Goal: Information Seeking & Learning: Compare options

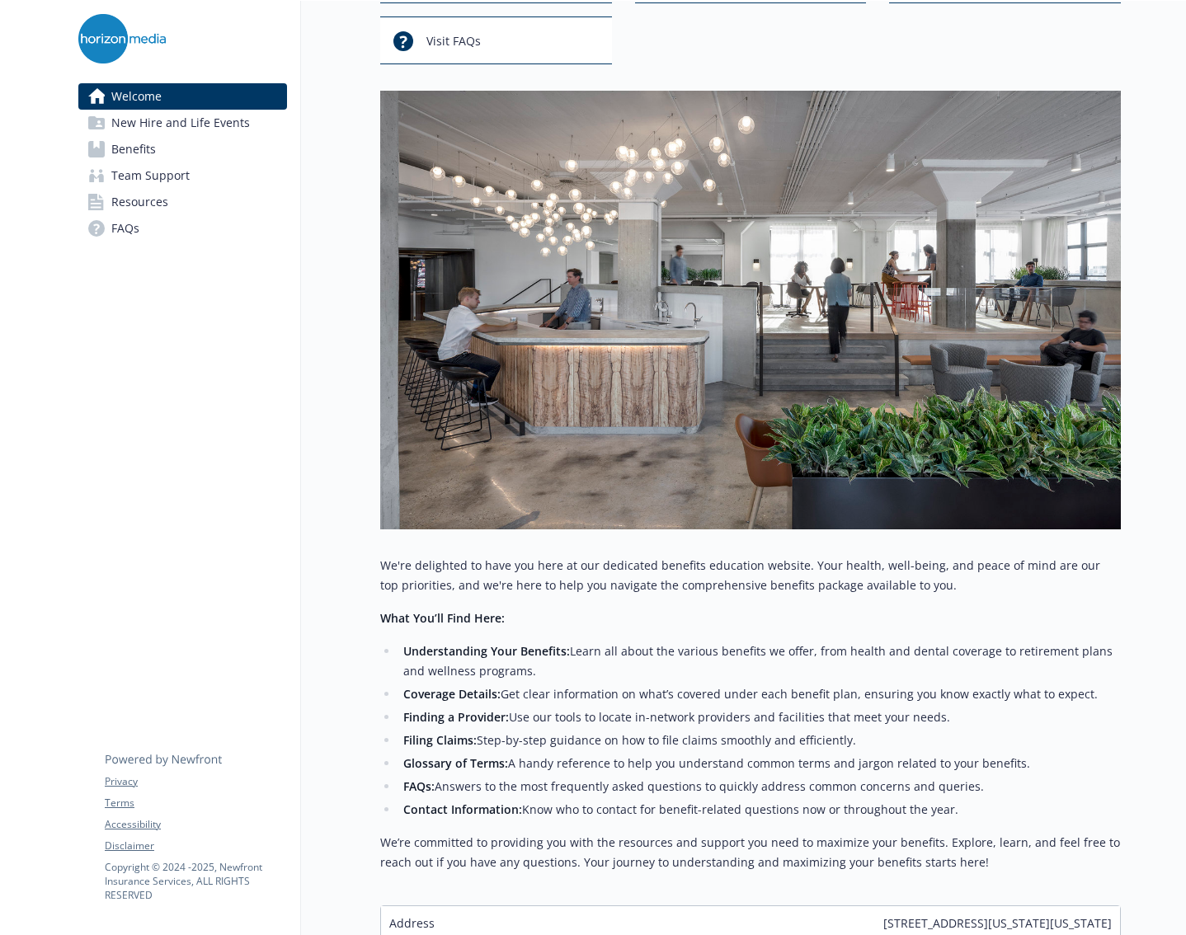
scroll to position [247, 0]
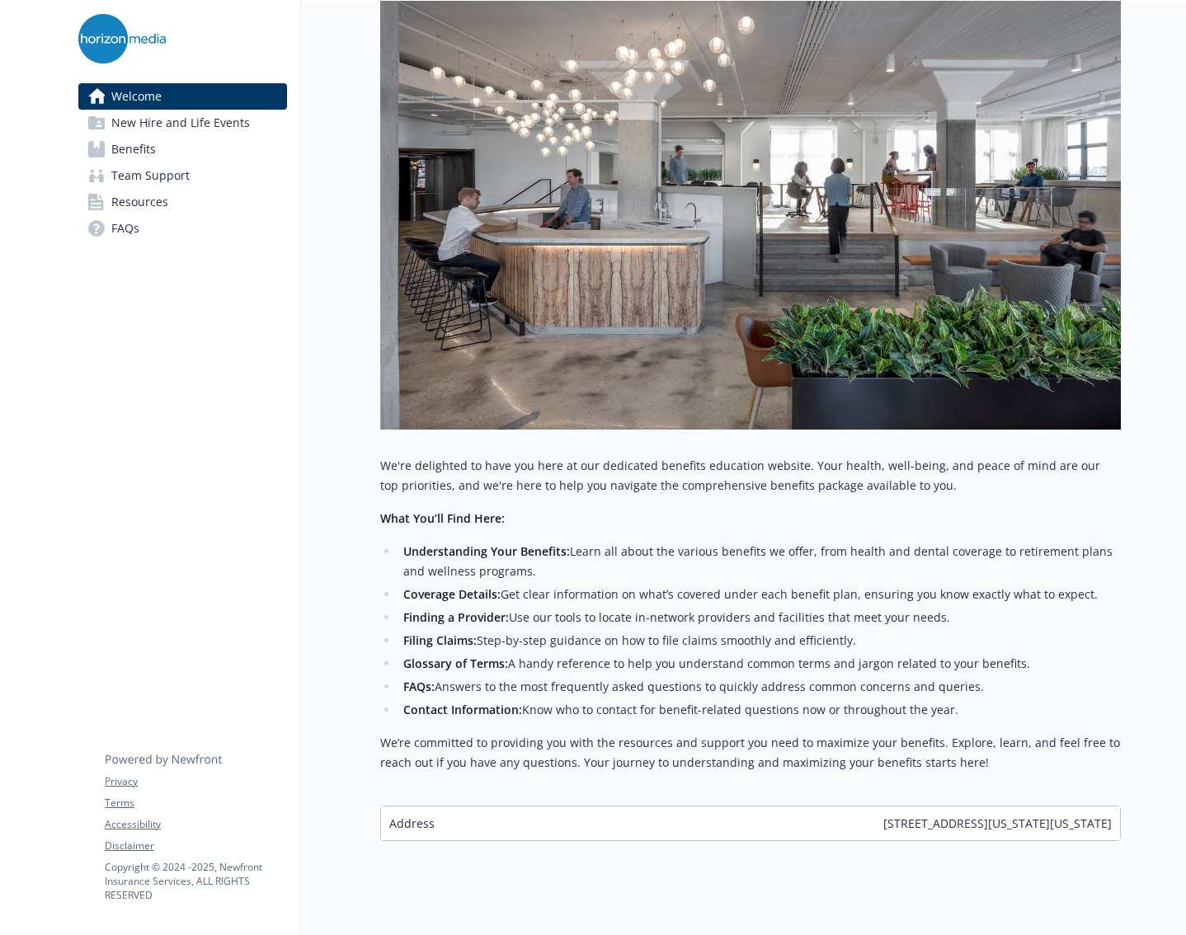
click at [231, 129] on span "New Hire and Life Events" at bounding box center [180, 123] width 139 height 26
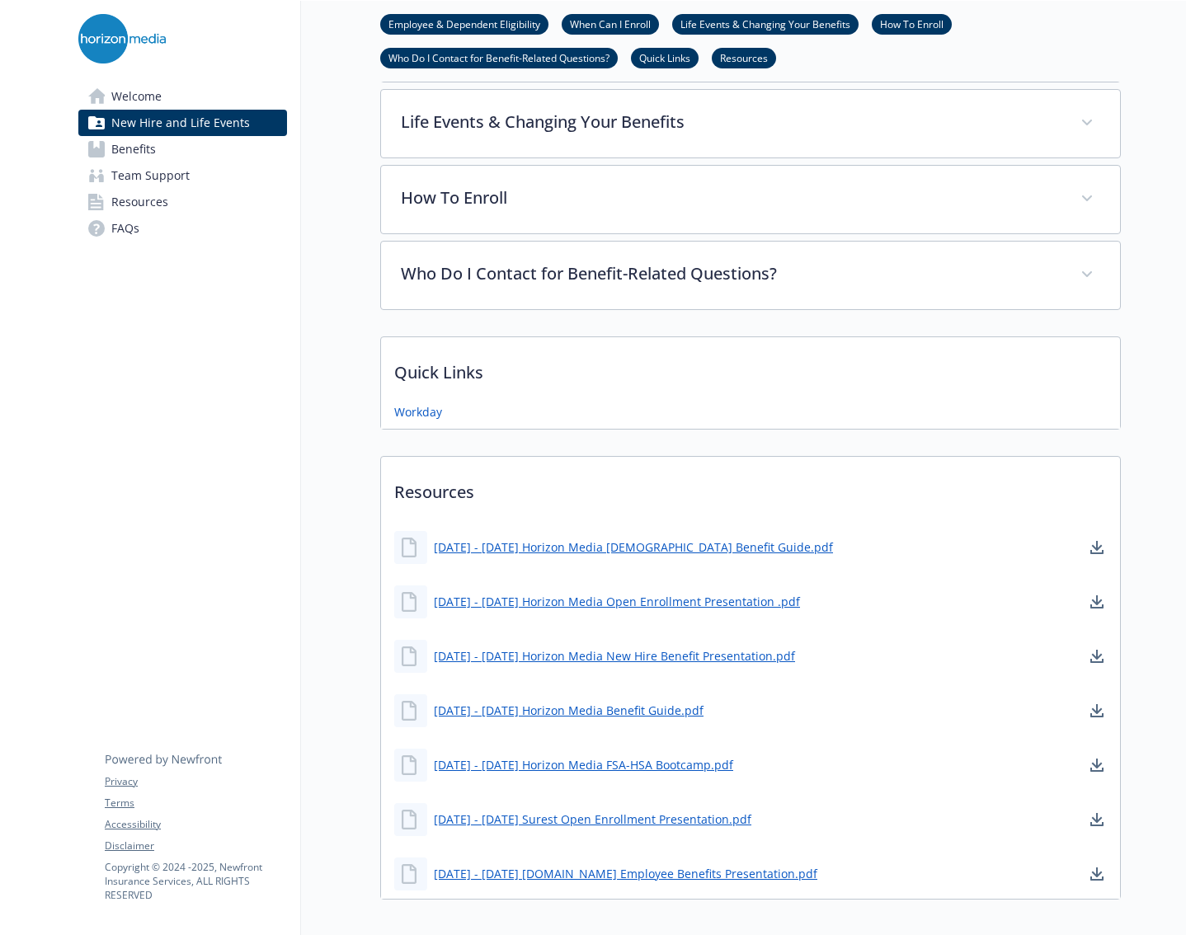
scroll to position [790, 0]
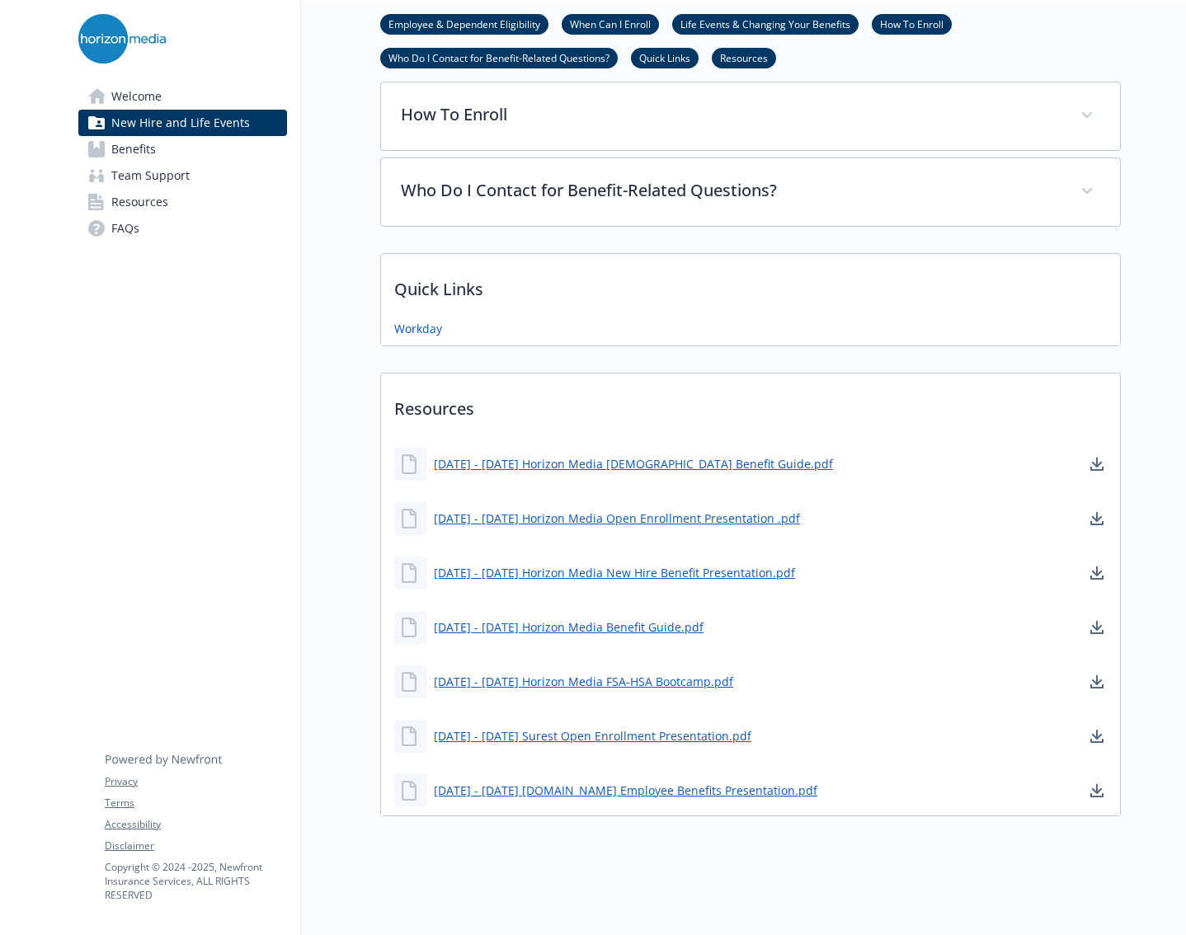
click at [204, 141] on link "Benefits" at bounding box center [182, 149] width 209 height 26
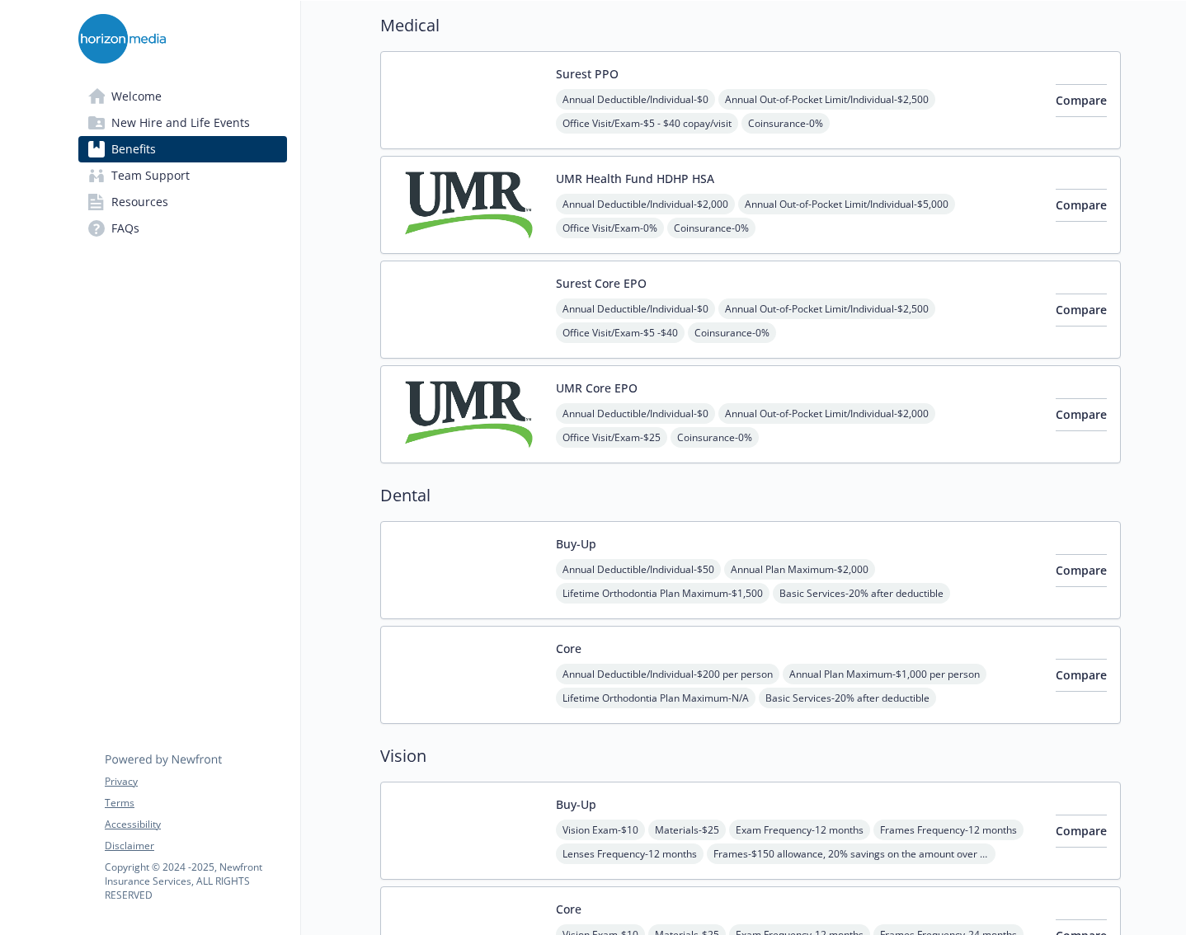
scroll to position [165, 0]
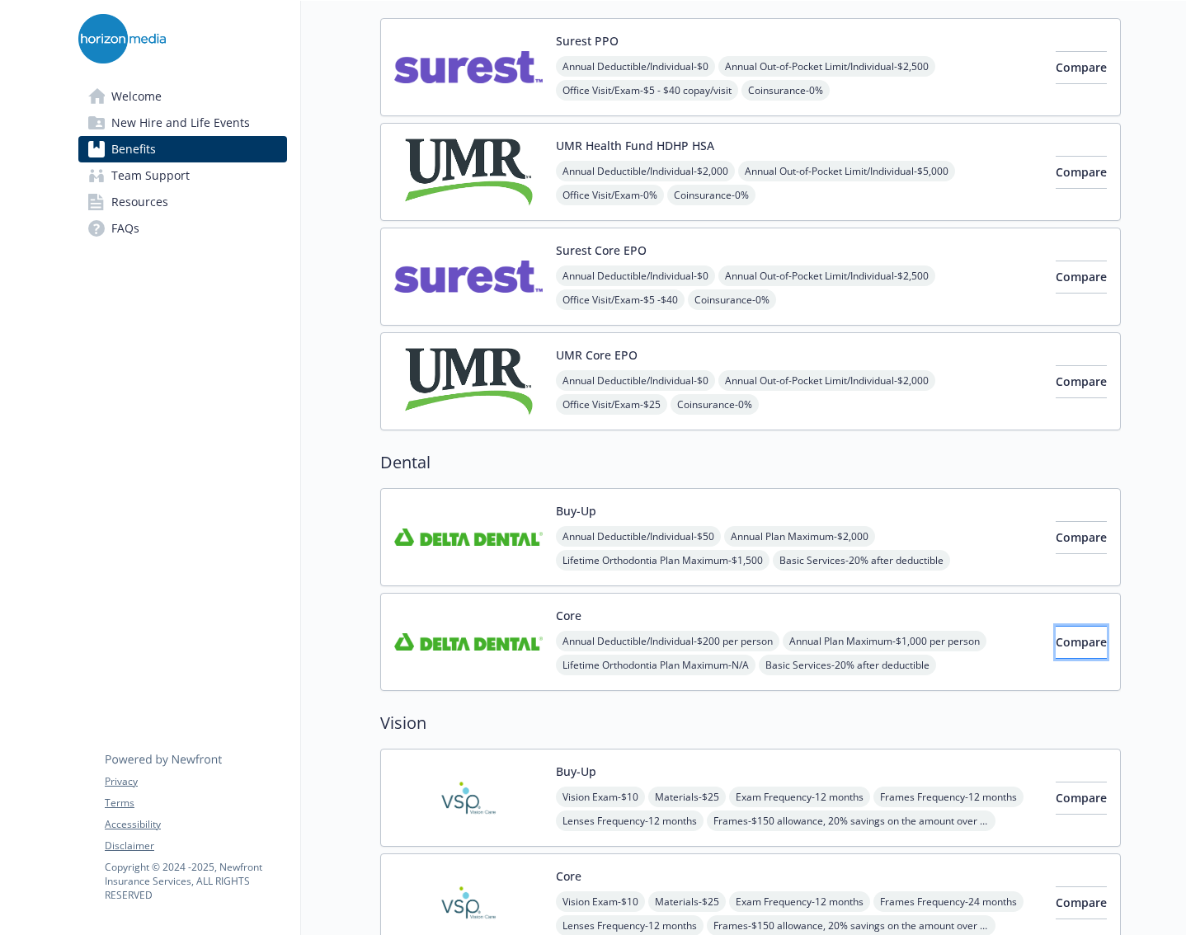
click at [1055, 647] on span "Compare" at bounding box center [1080, 642] width 51 height 16
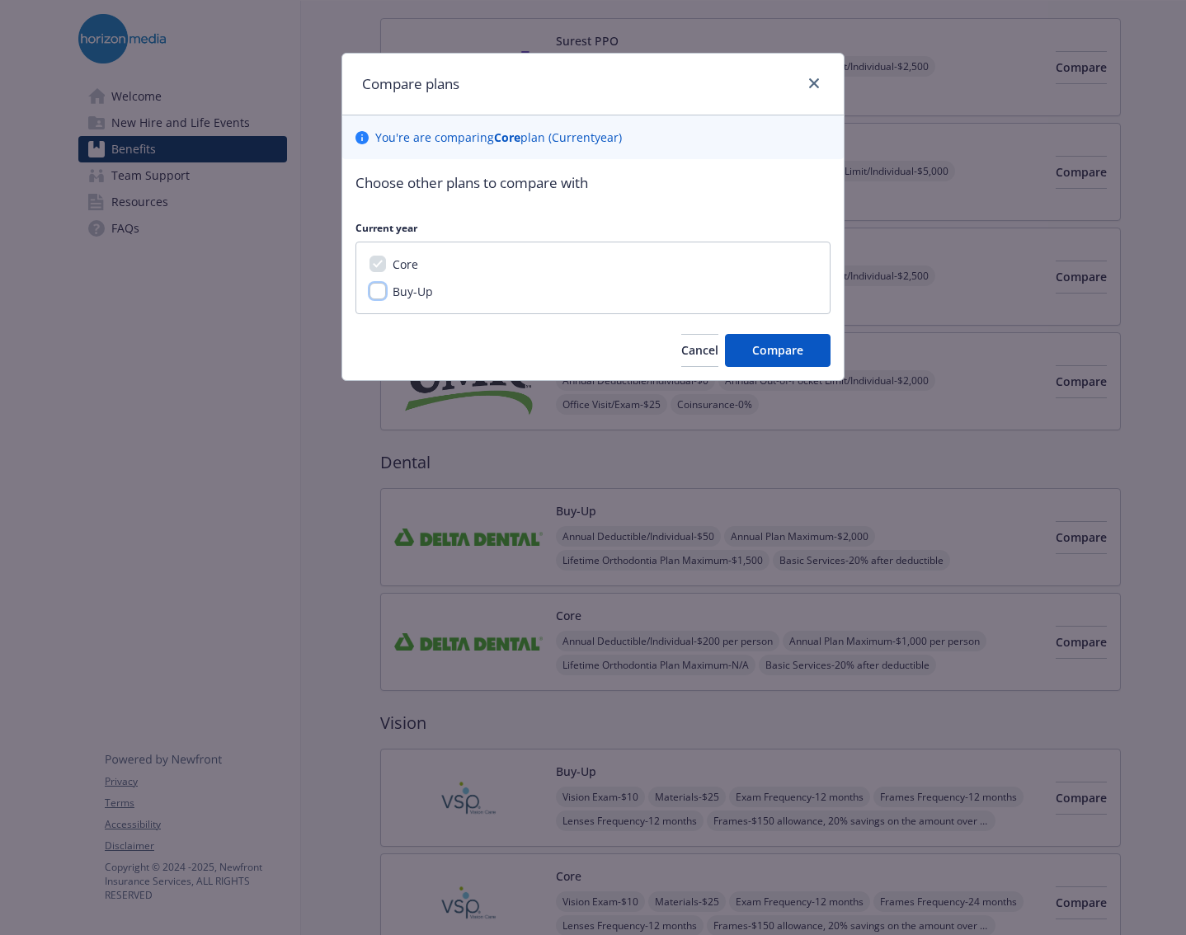
click at [370, 298] on input "Buy-Up" at bounding box center [377, 291] width 16 height 16
checkbox input "true"
click at [799, 360] on button "Compare" at bounding box center [778, 350] width 106 height 33
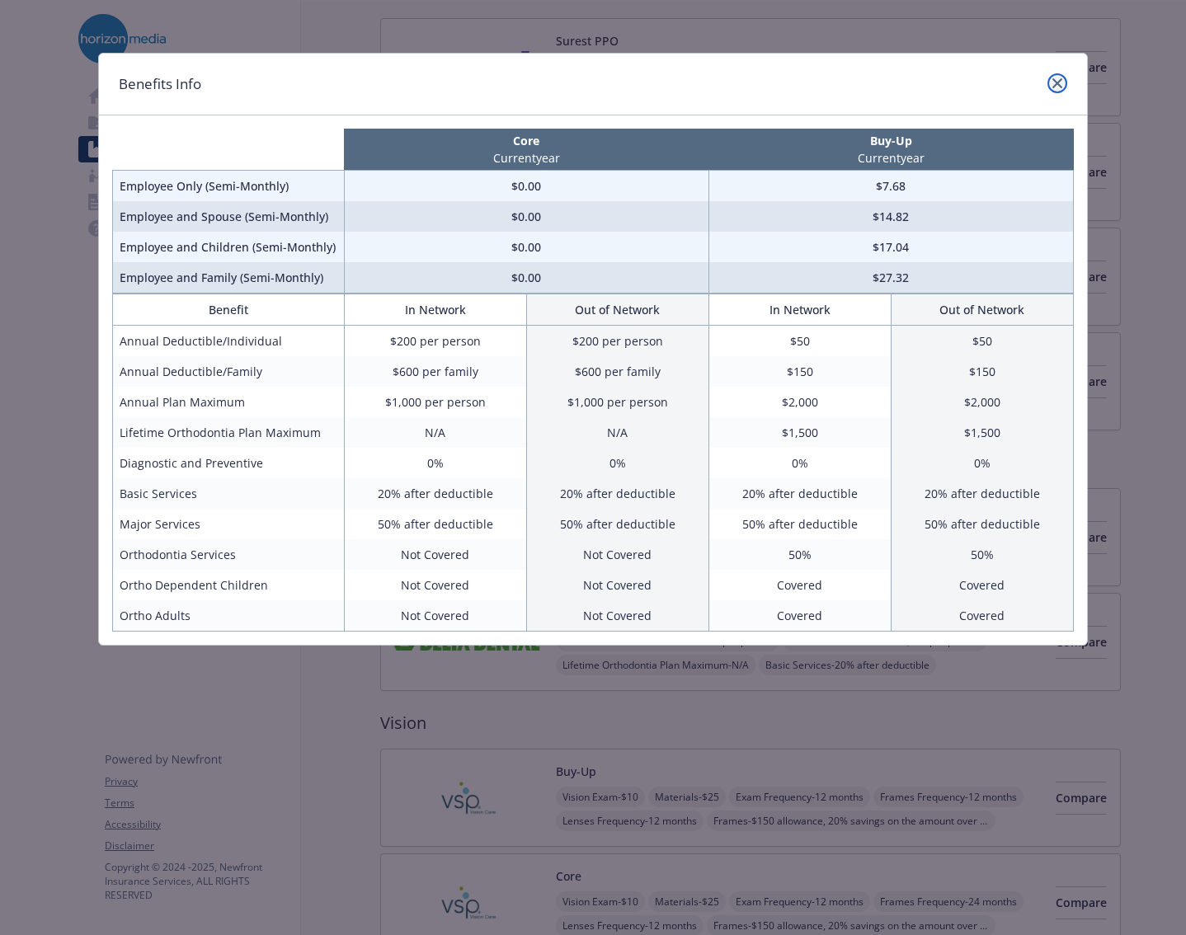
click at [1051, 81] on link "close" at bounding box center [1057, 83] width 20 height 20
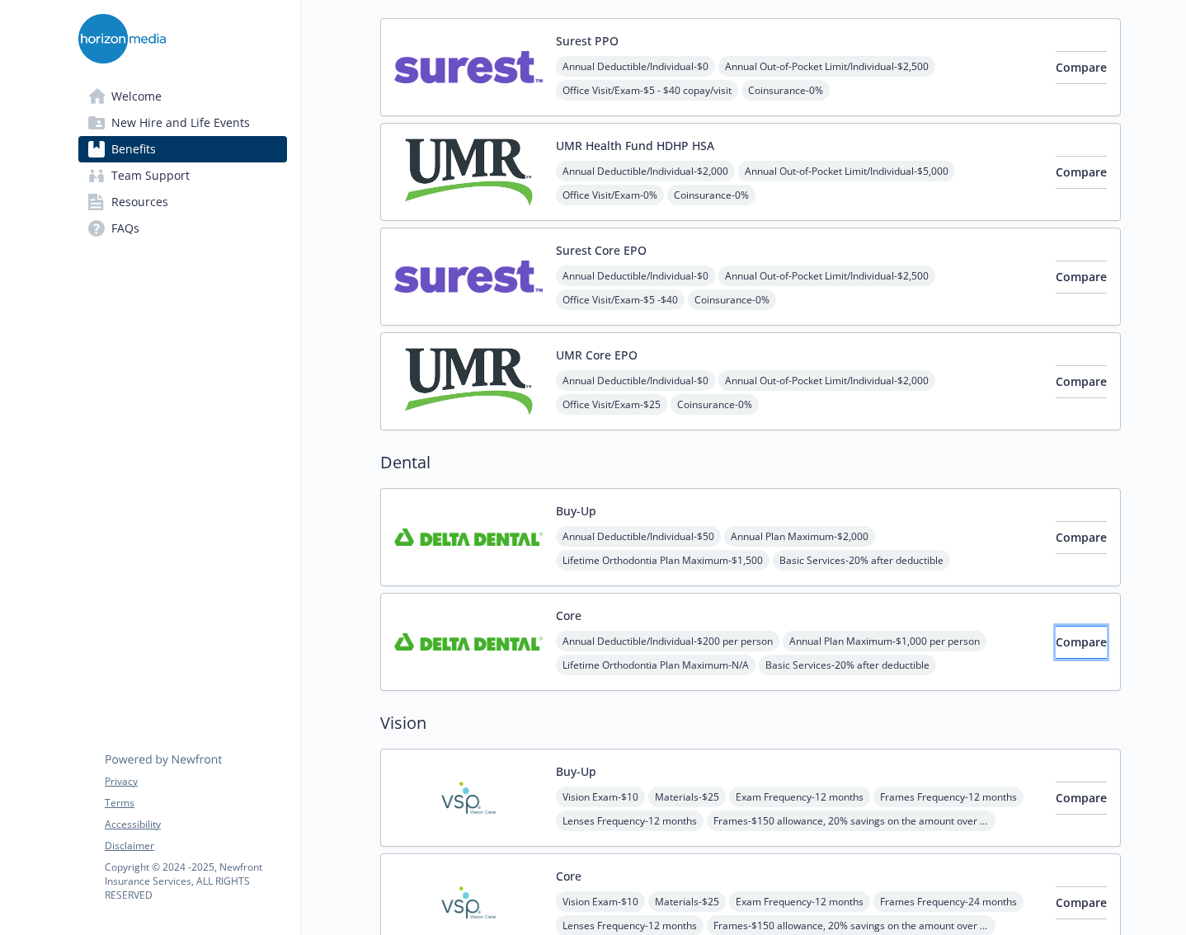
click at [1055, 644] on span "Compare" at bounding box center [1080, 642] width 51 height 16
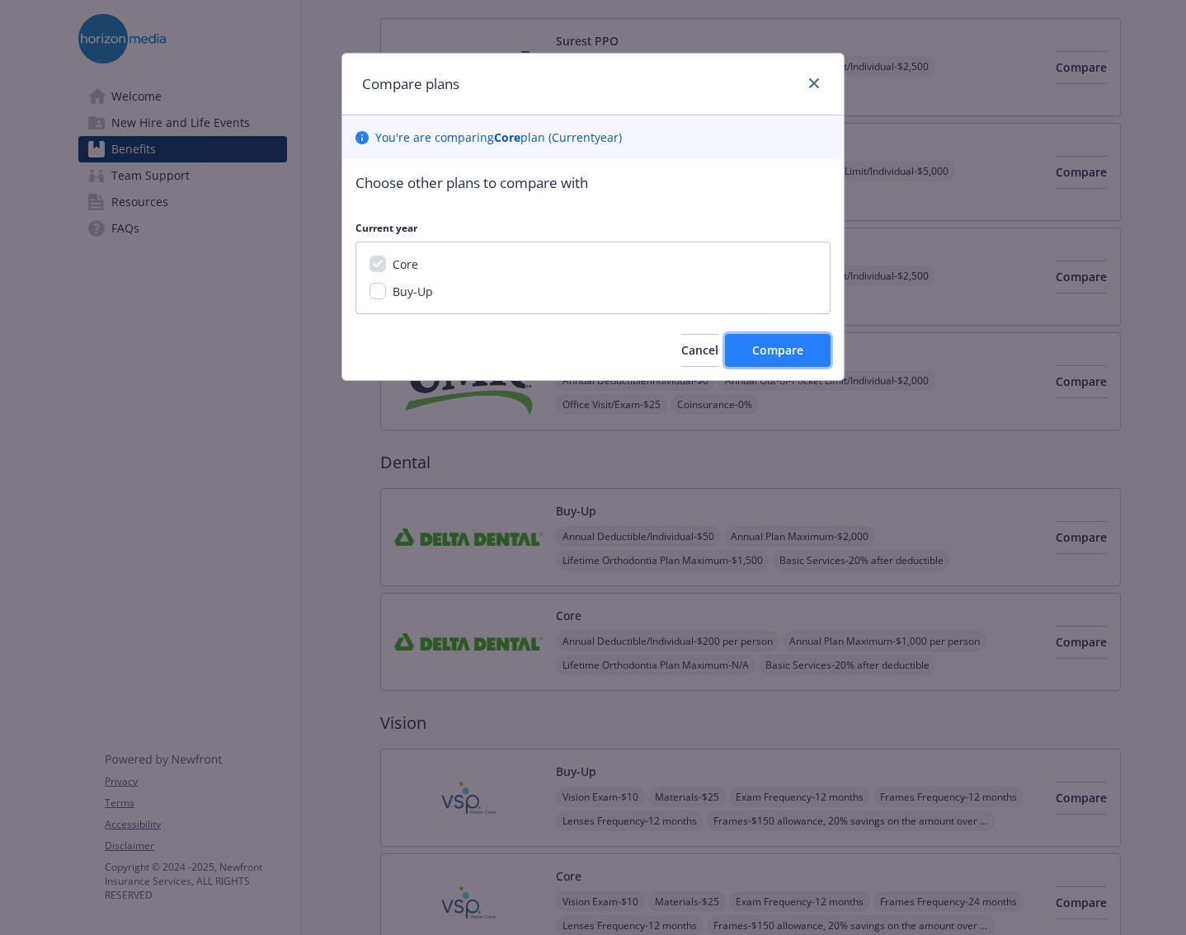
click at [801, 355] on span "Compare" at bounding box center [777, 350] width 51 height 16
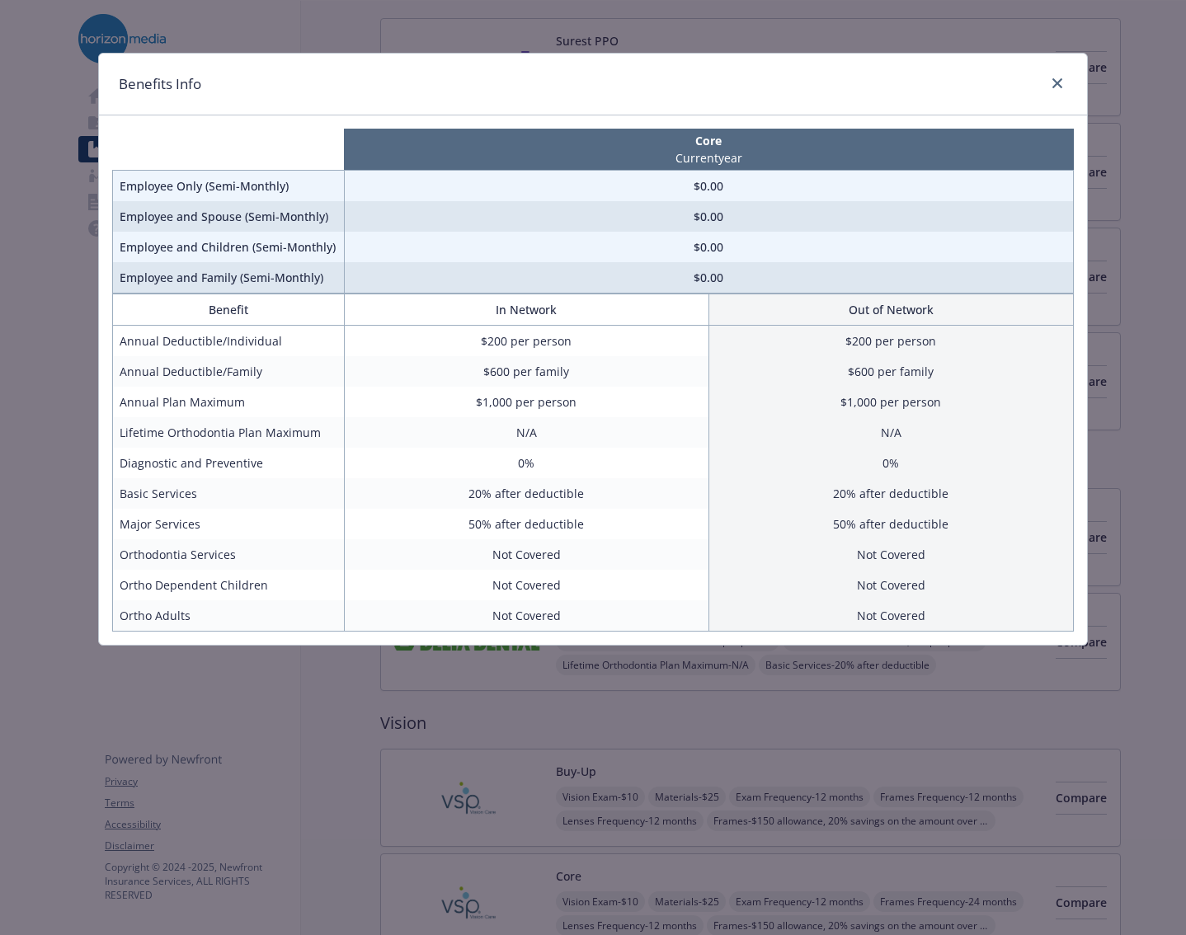
click at [1047, 76] on div "compare plan details" at bounding box center [1053, 83] width 26 height 21
click at [1050, 80] on link "close" at bounding box center [1057, 83] width 20 height 20
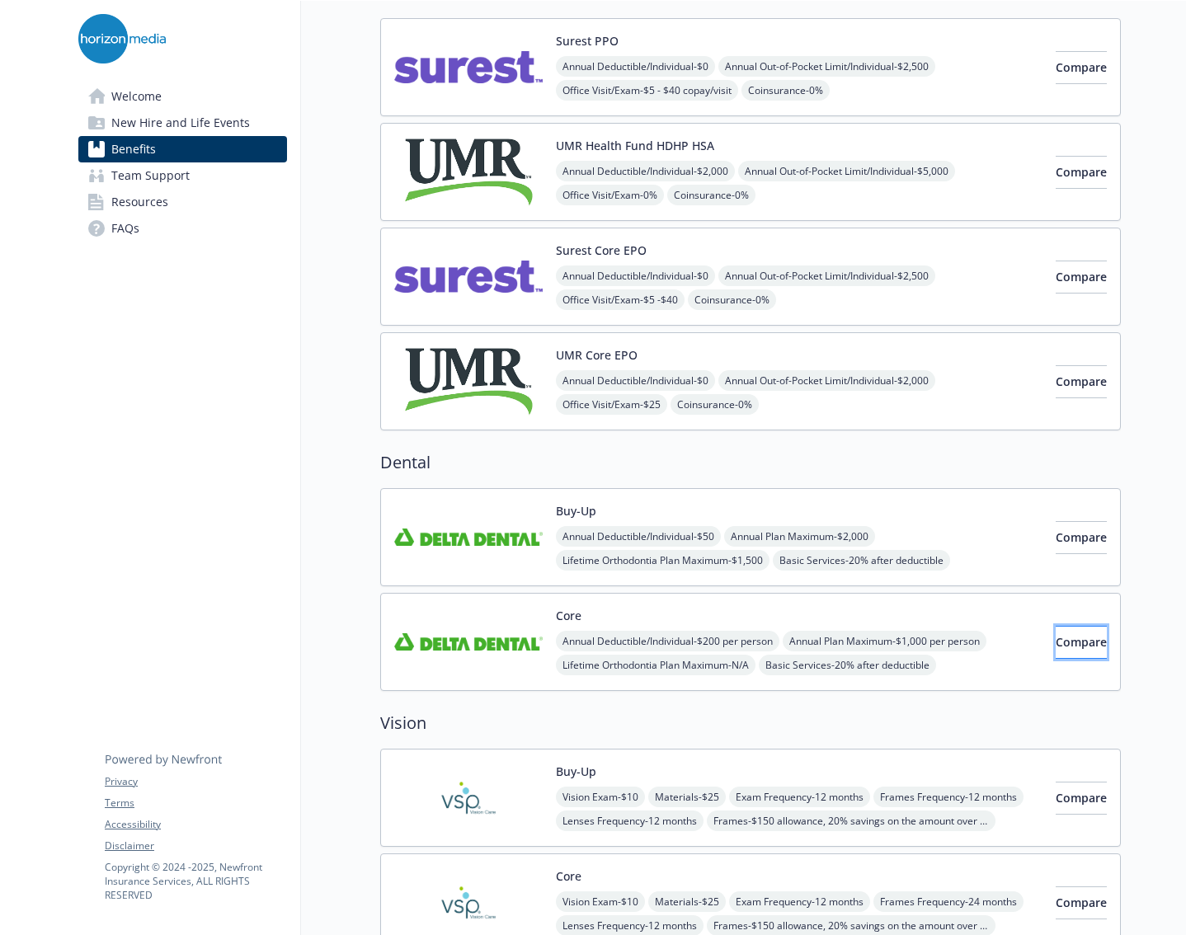
click at [1055, 647] on button "Compare" at bounding box center [1080, 642] width 51 height 33
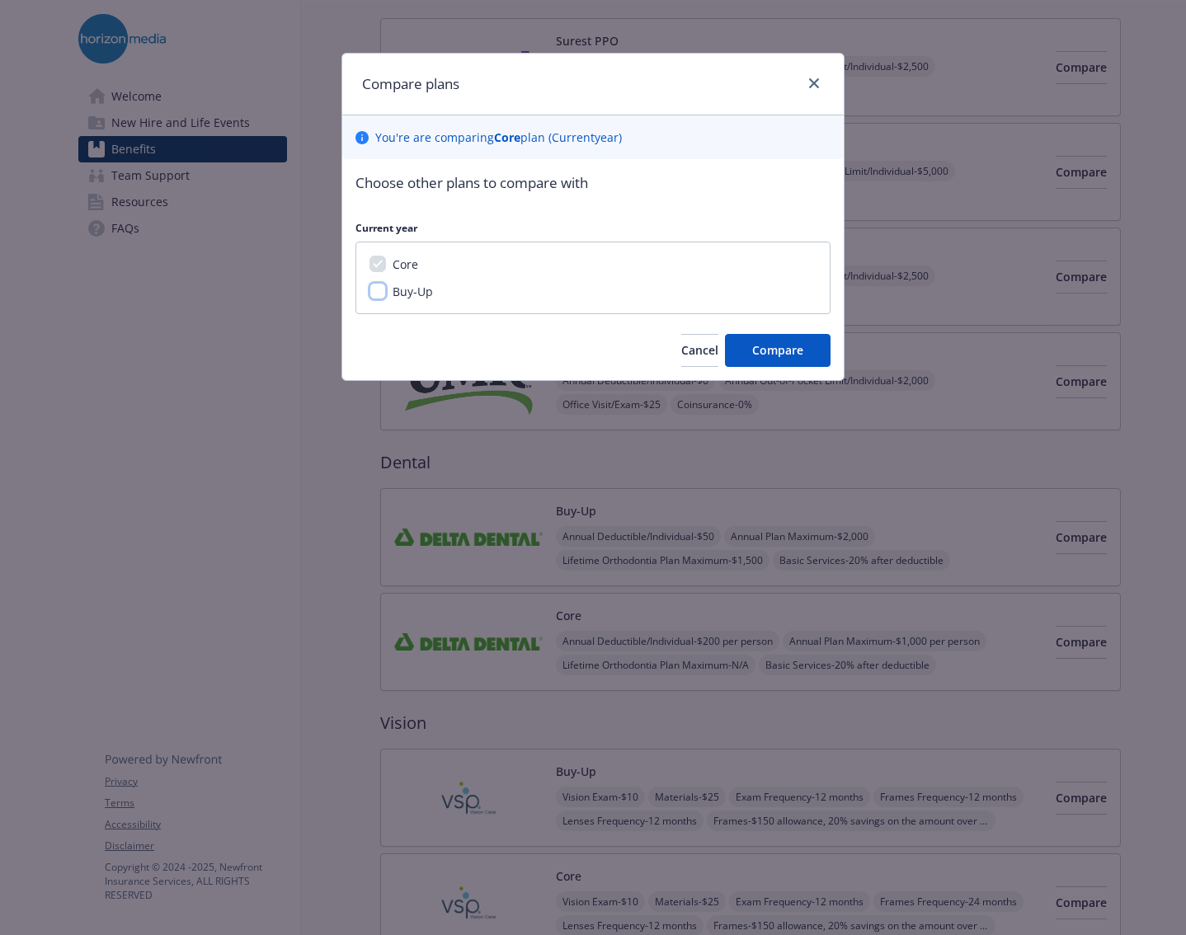
click at [373, 290] on input "Buy-Up" at bounding box center [377, 291] width 16 height 16
checkbox input "true"
click at [757, 351] on span "Compare" at bounding box center [777, 350] width 51 height 16
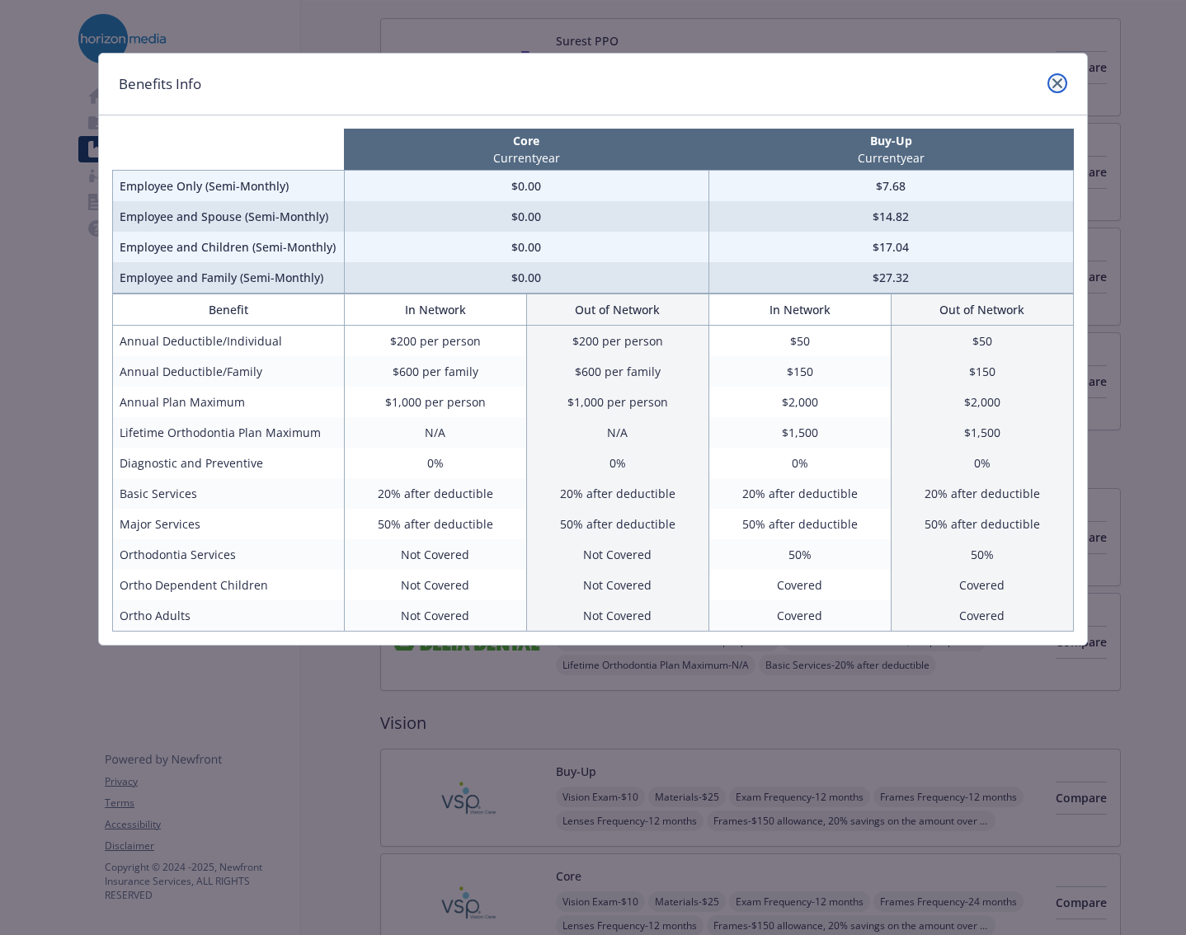
click at [1057, 88] on link "close" at bounding box center [1057, 83] width 20 height 20
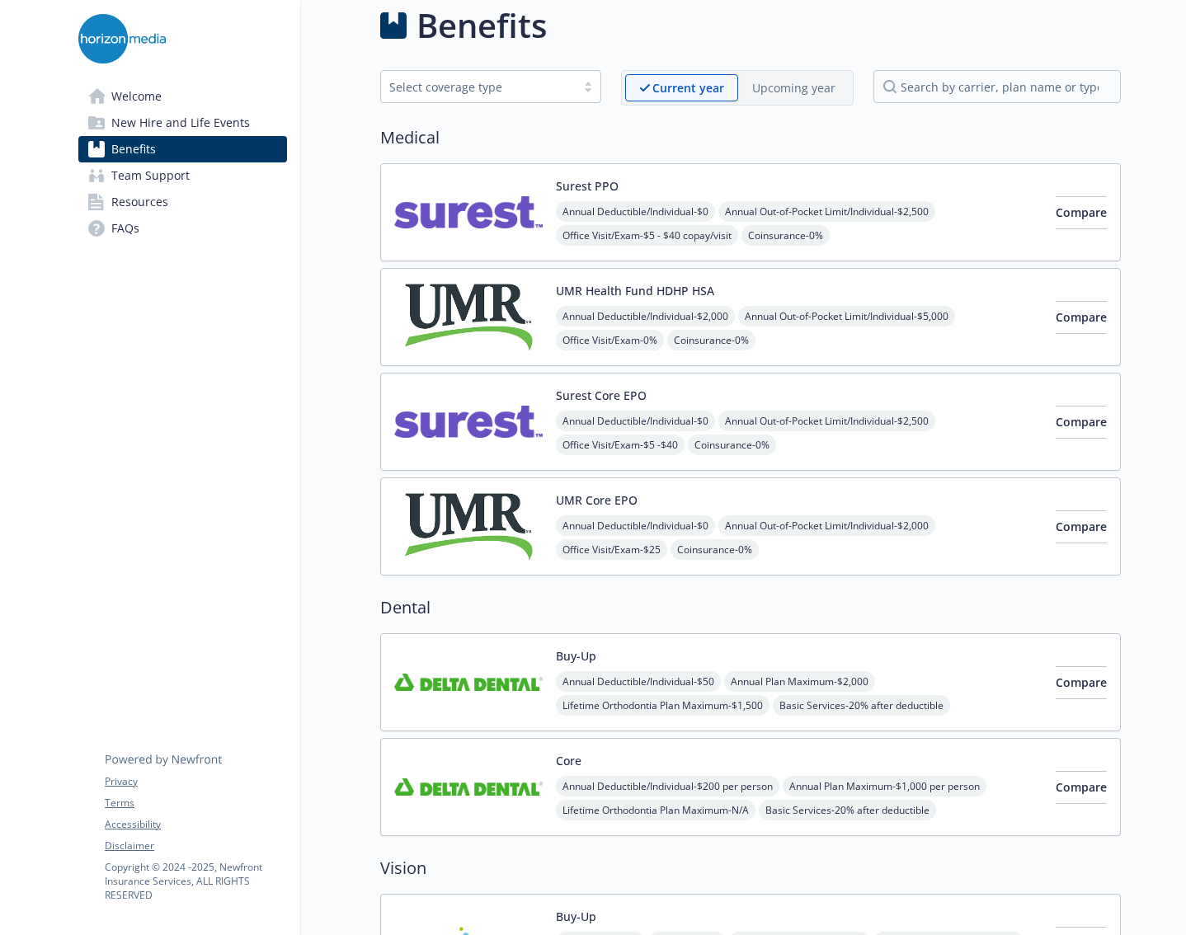
scroll to position [0, 0]
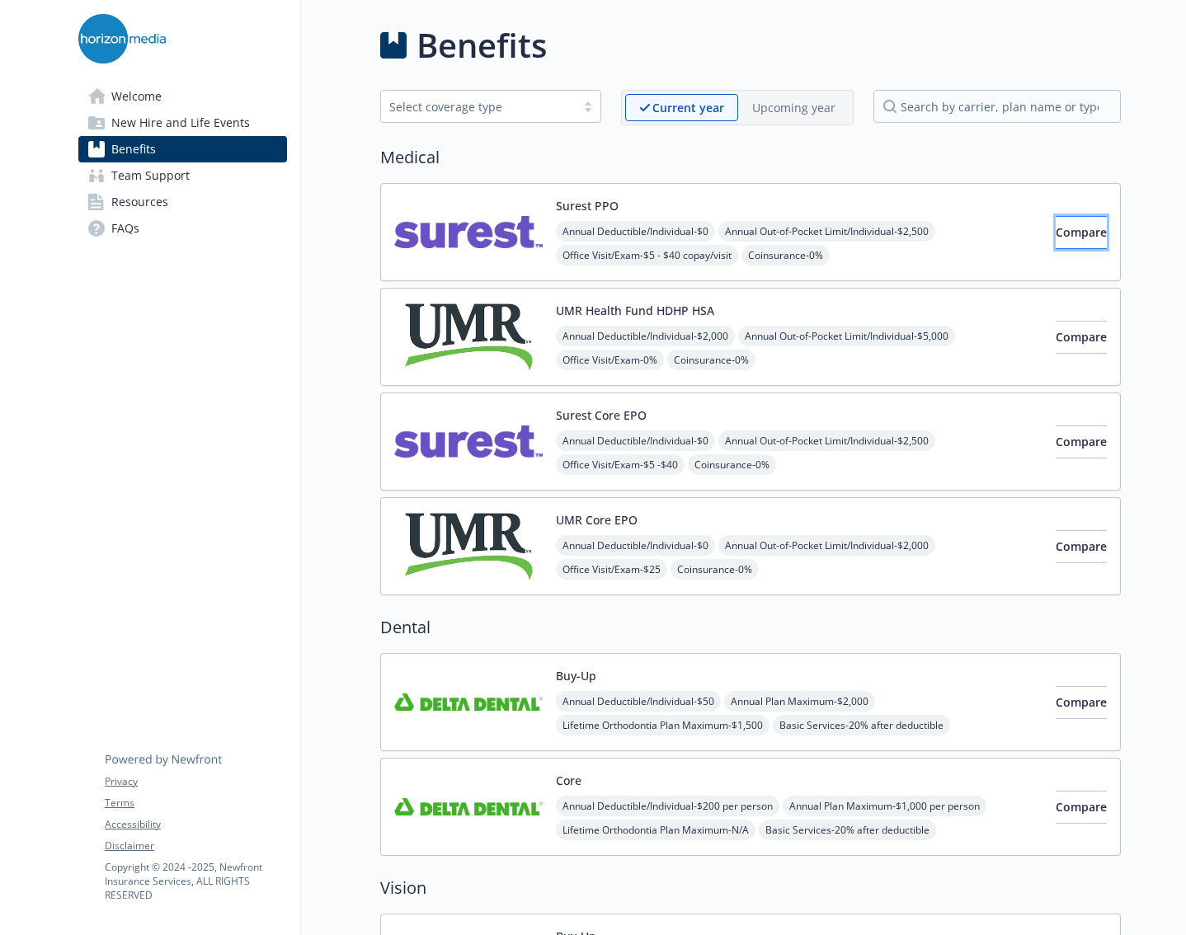
click at [1074, 237] on span "Compare" at bounding box center [1080, 232] width 51 height 16
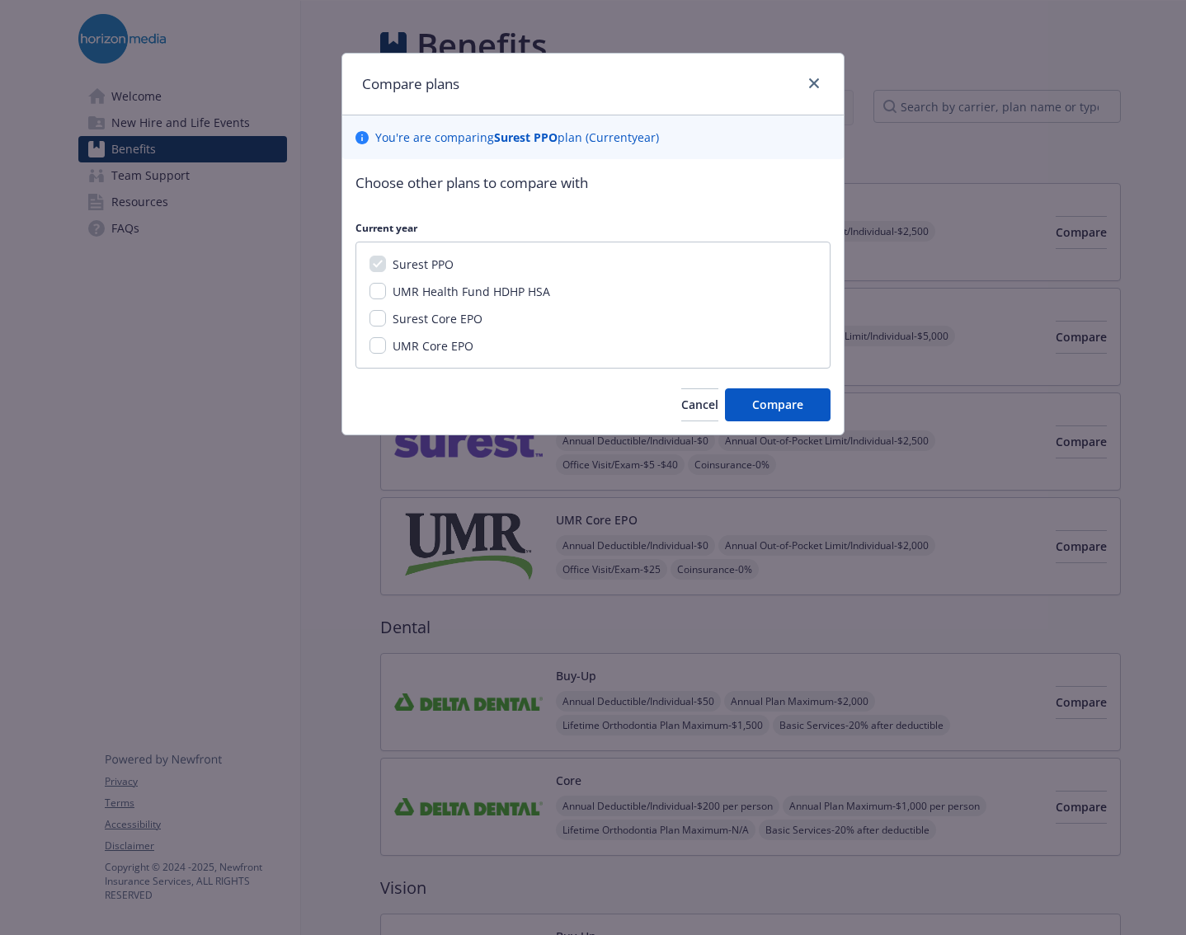
click at [426, 293] on span "UMR Health Fund HDHP HSA" at bounding box center [470, 292] width 157 height 16
click at [386, 293] on input "UMR Health Fund HDHP HSA" at bounding box center [377, 291] width 16 height 16
checkbox input "true"
click at [414, 321] on span "Surest Core EPO" at bounding box center [437, 319] width 90 height 16
click at [386, 321] on input "Surest Core EPO" at bounding box center [377, 318] width 16 height 16
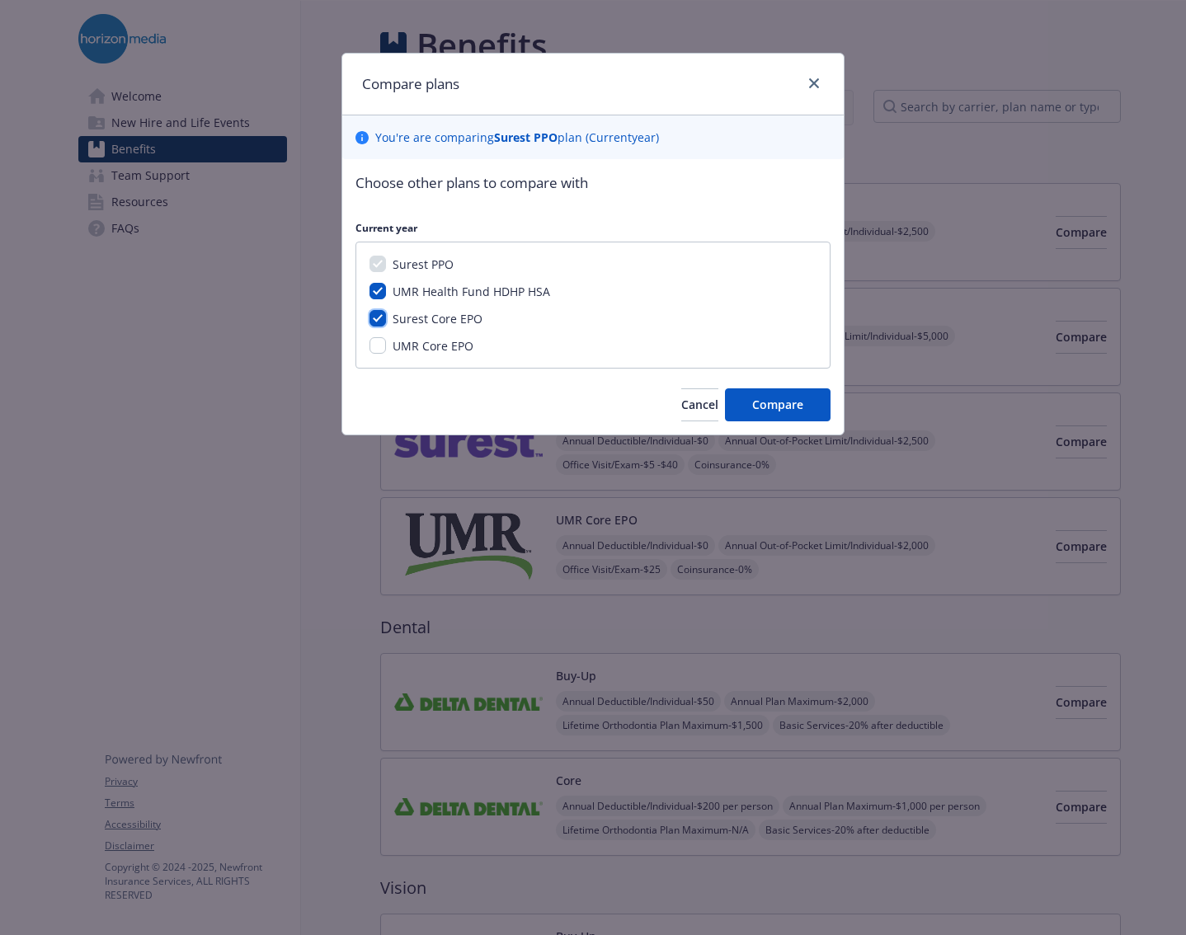
checkbox input "true"
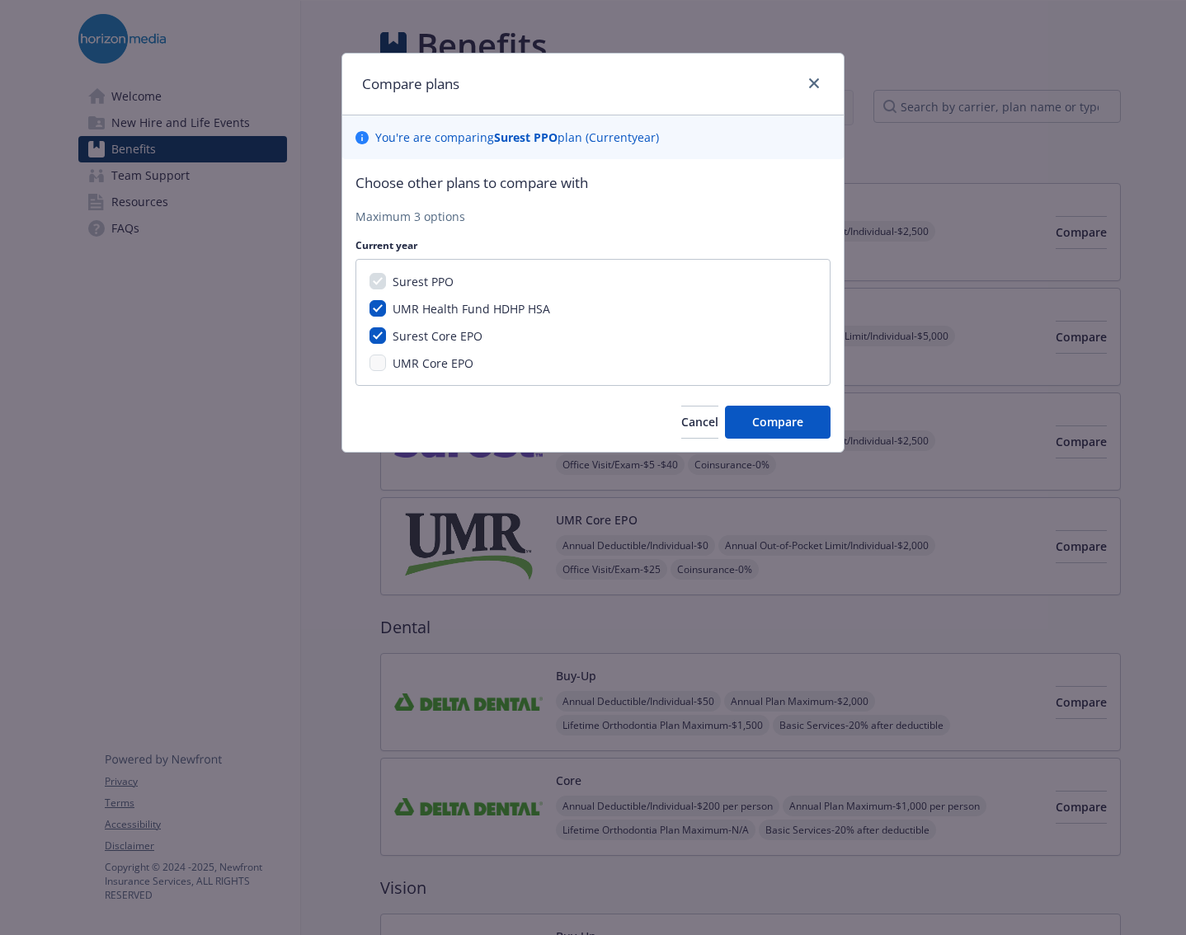
click at [419, 345] on div "Surest PPO UMR Health Fund HDHP HSA Surest Core EPO UMR Core EPO" at bounding box center [592, 322] width 475 height 127
click at [402, 371] on span "UMR Core EPO" at bounding box center [432, 363] width 81 height 16
click at [464, 311] on span "UMR Health Fund HDHP HSA" at bounding box center [470, 309] width 157 height 16
click at [386, 311] on input "UMR Health Fund HDHP HSA" at bounding box center [377, 308] width 16 height 16
checkbox input "false"
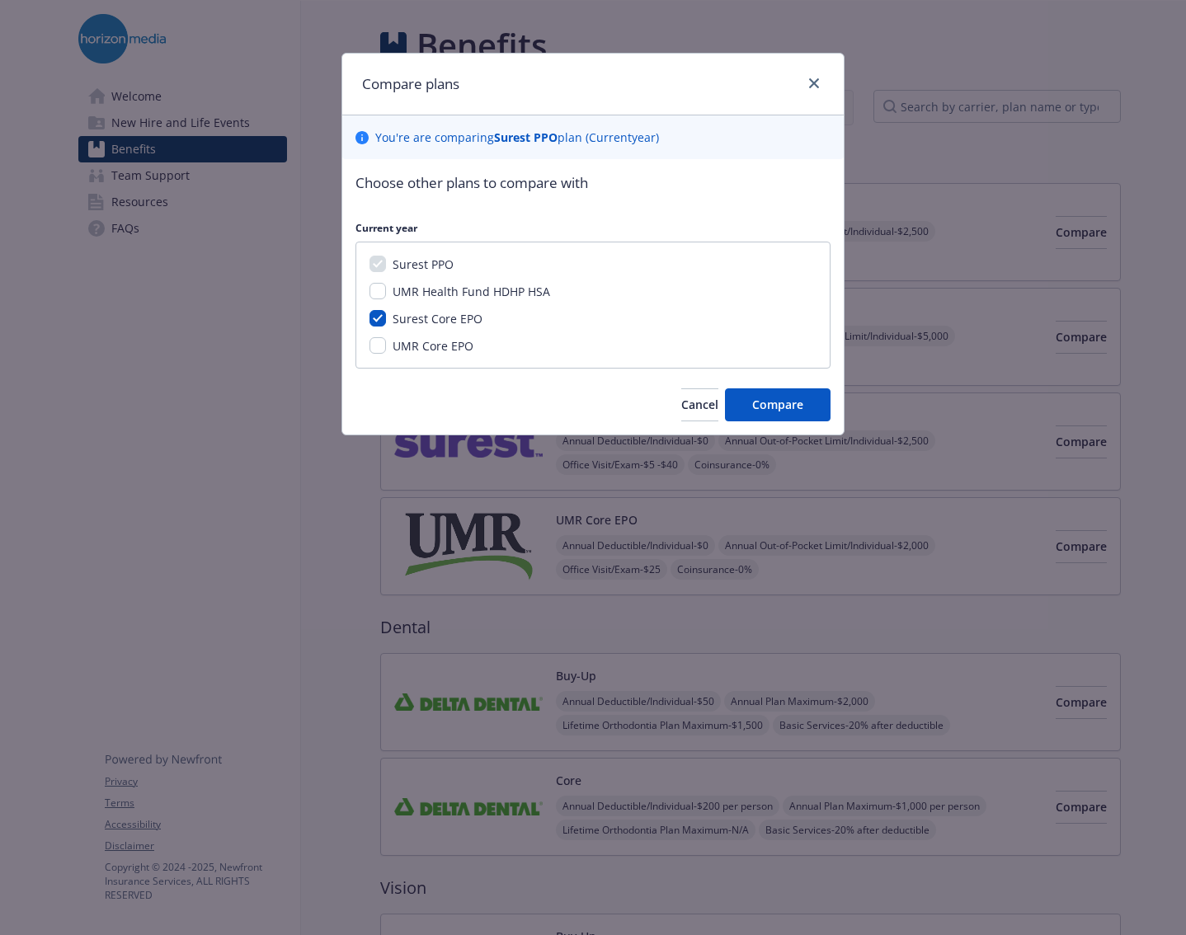
click at [394, 336] on div "Surest PPO UMR Health Fund HDHP HSA Surest Core EPO UMR Core EPO" at bounding box center [592, 305] width 475 height 127
click at [406, 340] on span "UMR Core EPO" at bounding box center [432, 346] width 81 height 16
click at [386, 340] on input "UMR Core EPO" at bounding box center [377, 345] width 16 height 16
checkbox input "true"
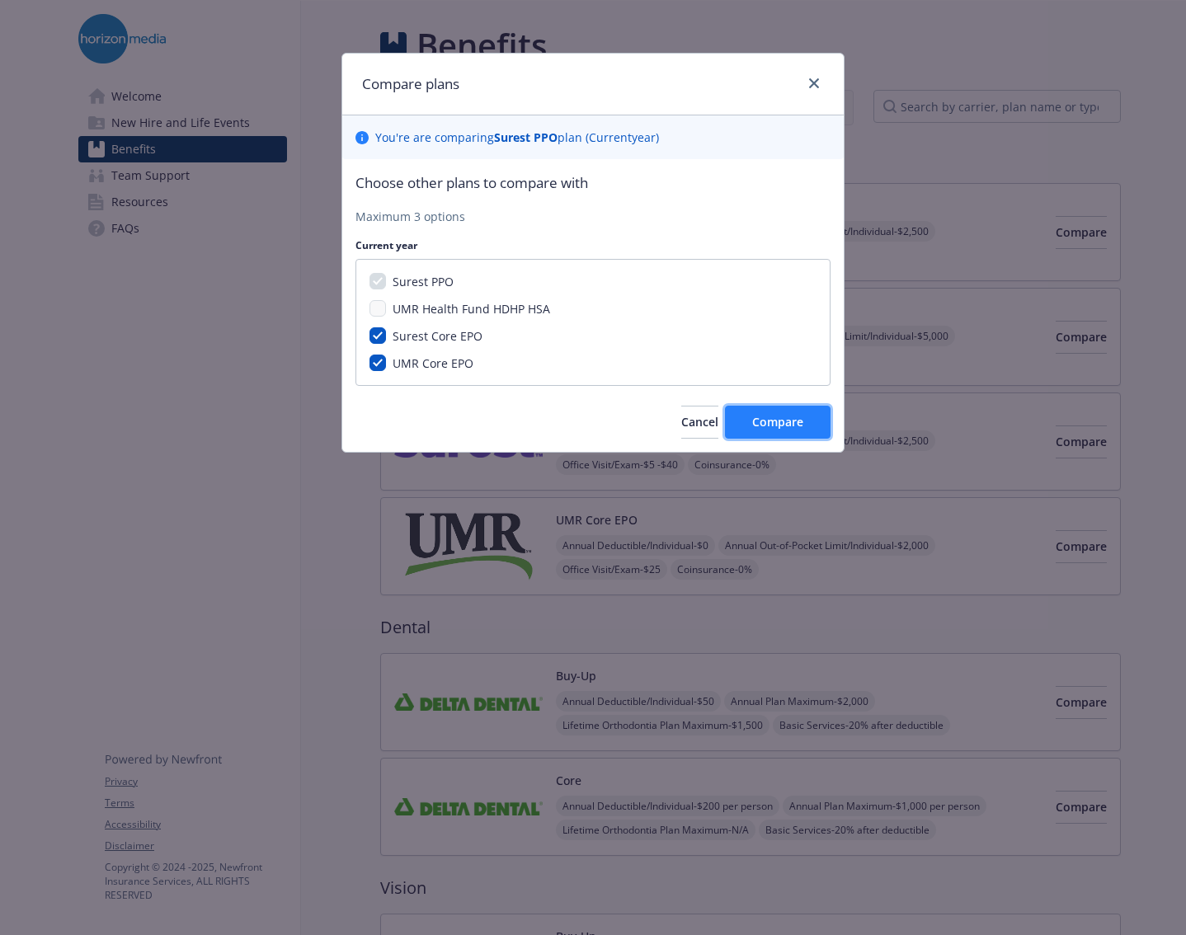
click at [798, 433] on button "Compare" at bounding box center [778, 422] width 106 height 33
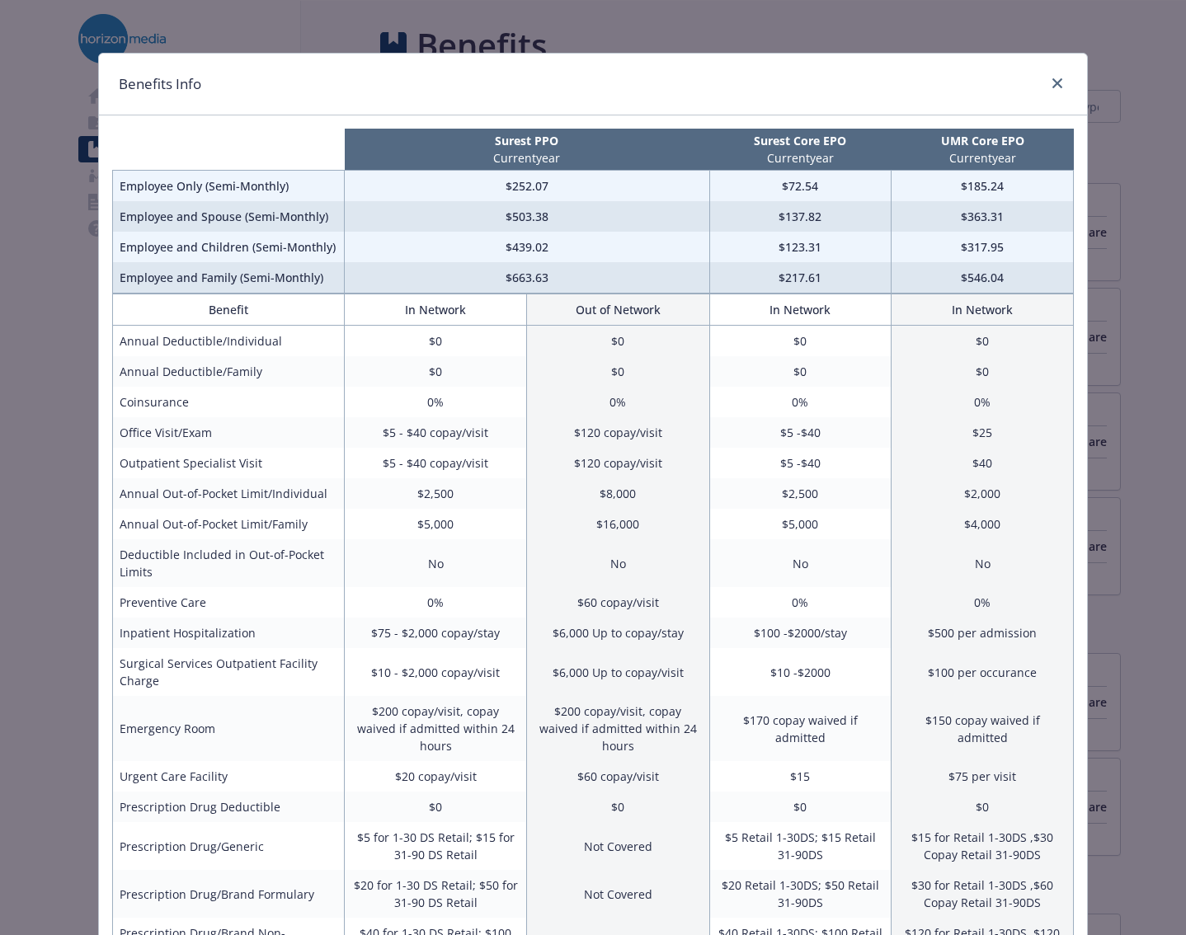
scroll to position [385, 0]
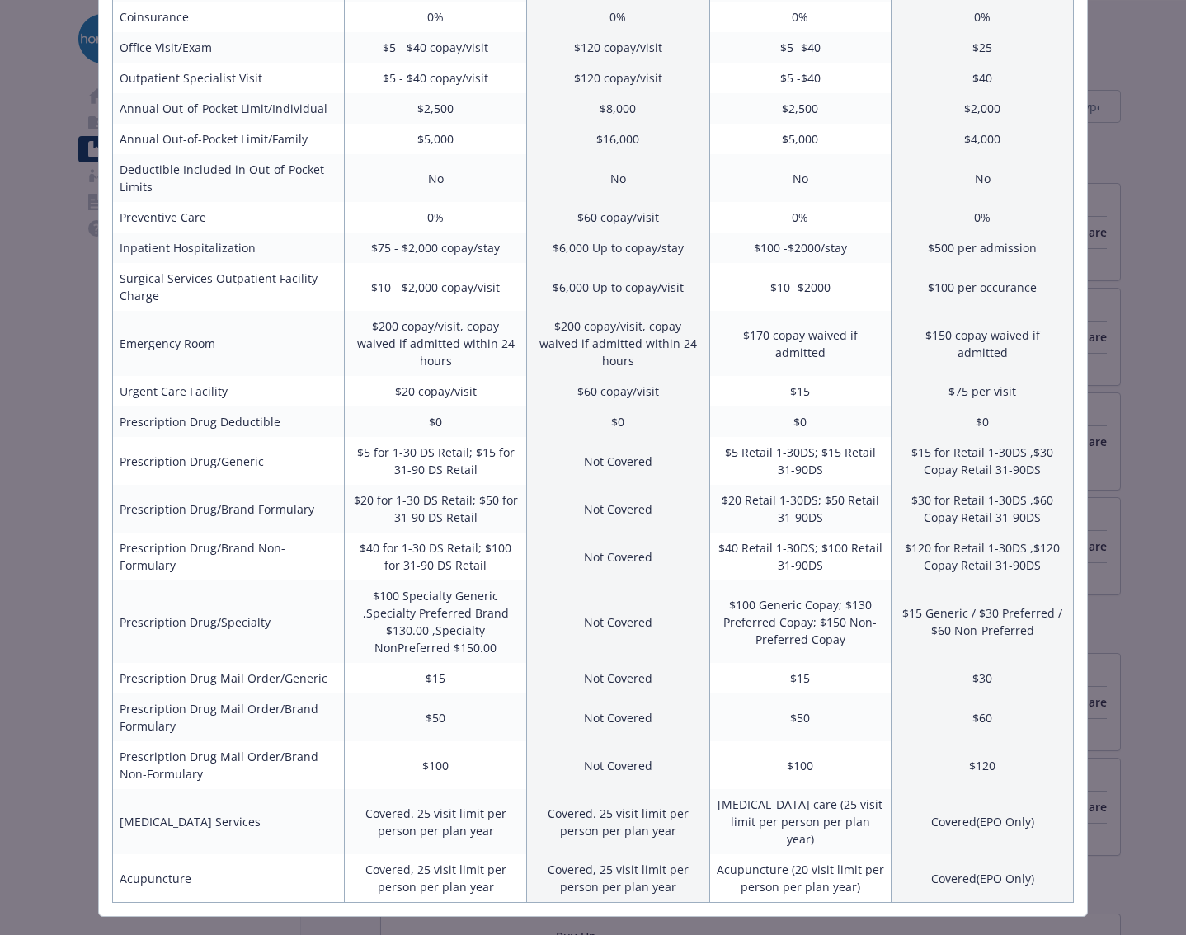
click at [1130, 71] on div "Benefits Info Surest PPO Current year Surest Core EPO Current year UMR Core EPO…" at bounding box center [593, 467] width 1186 height 935
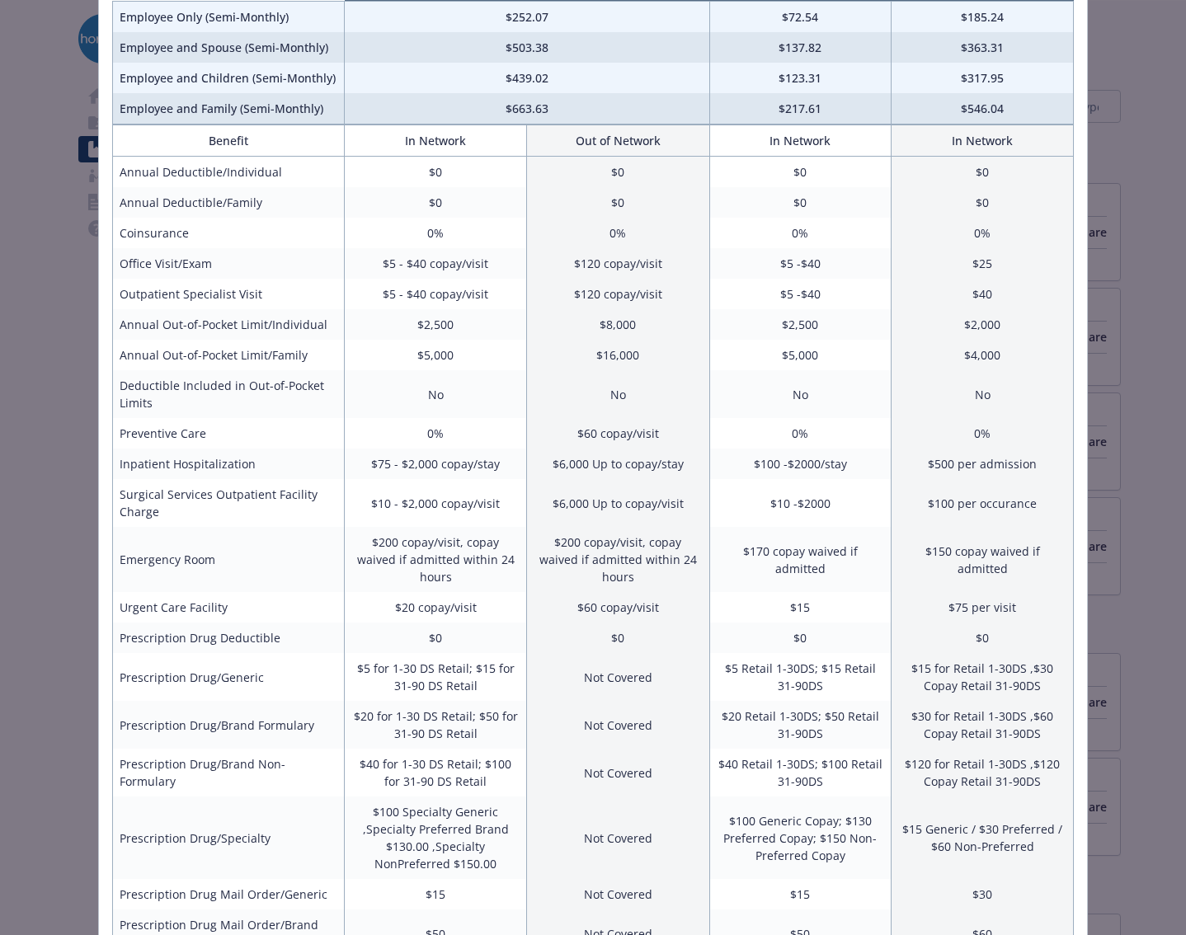
scroll to position [0, 0]
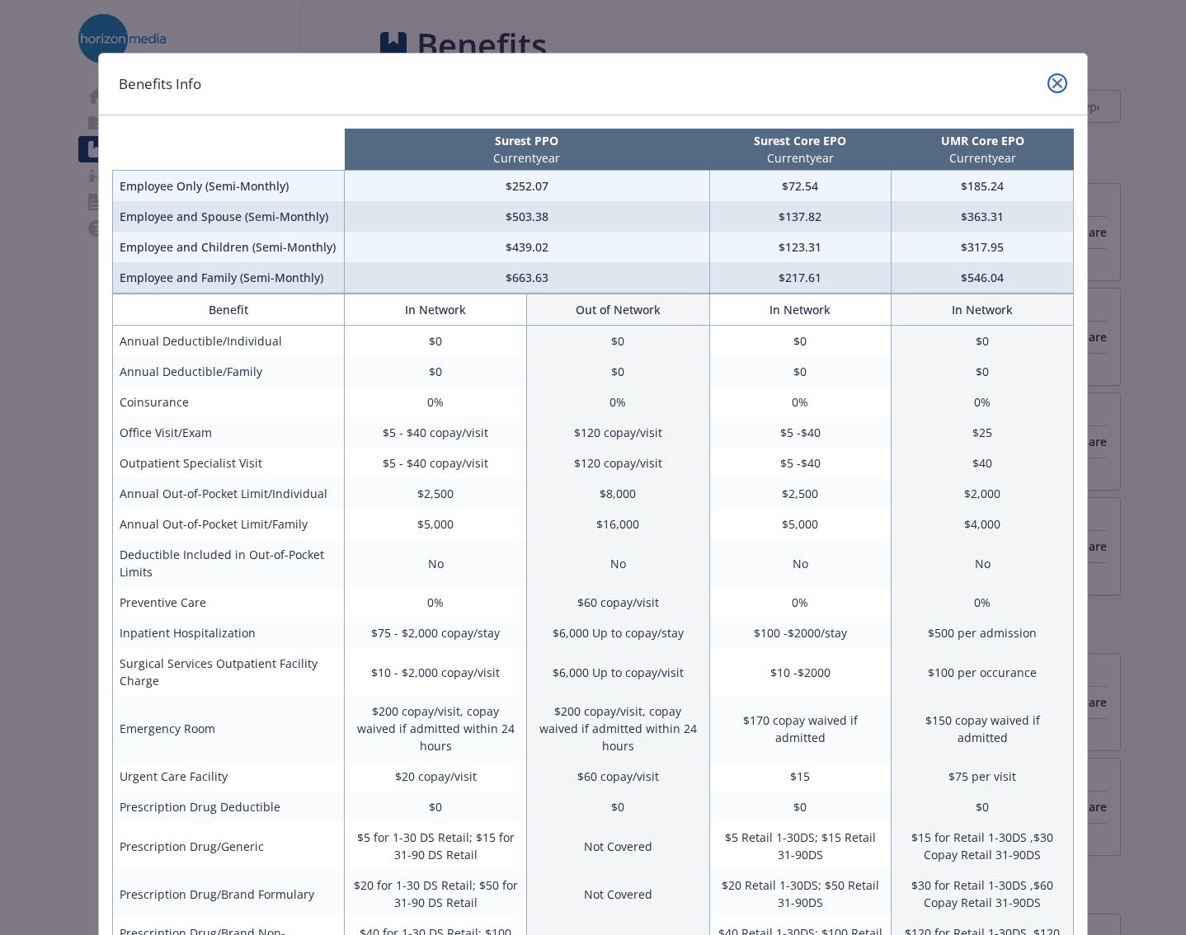
click at [1054, 88] on link "close" at bounding box center [1057, 83] width 20 height 20
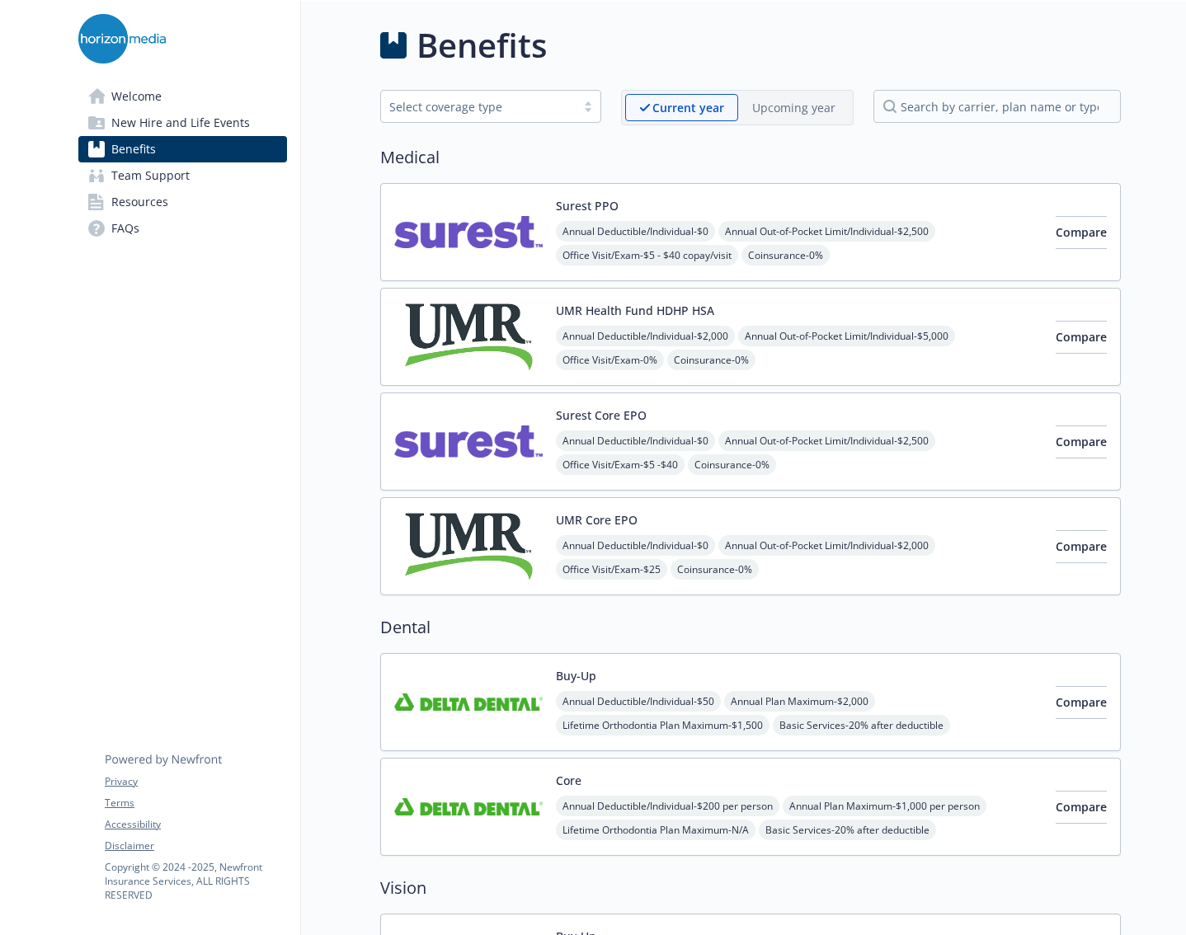
click at [202, 183] on link "Team Support" at bounding box center [182, 175] width 209 height 26
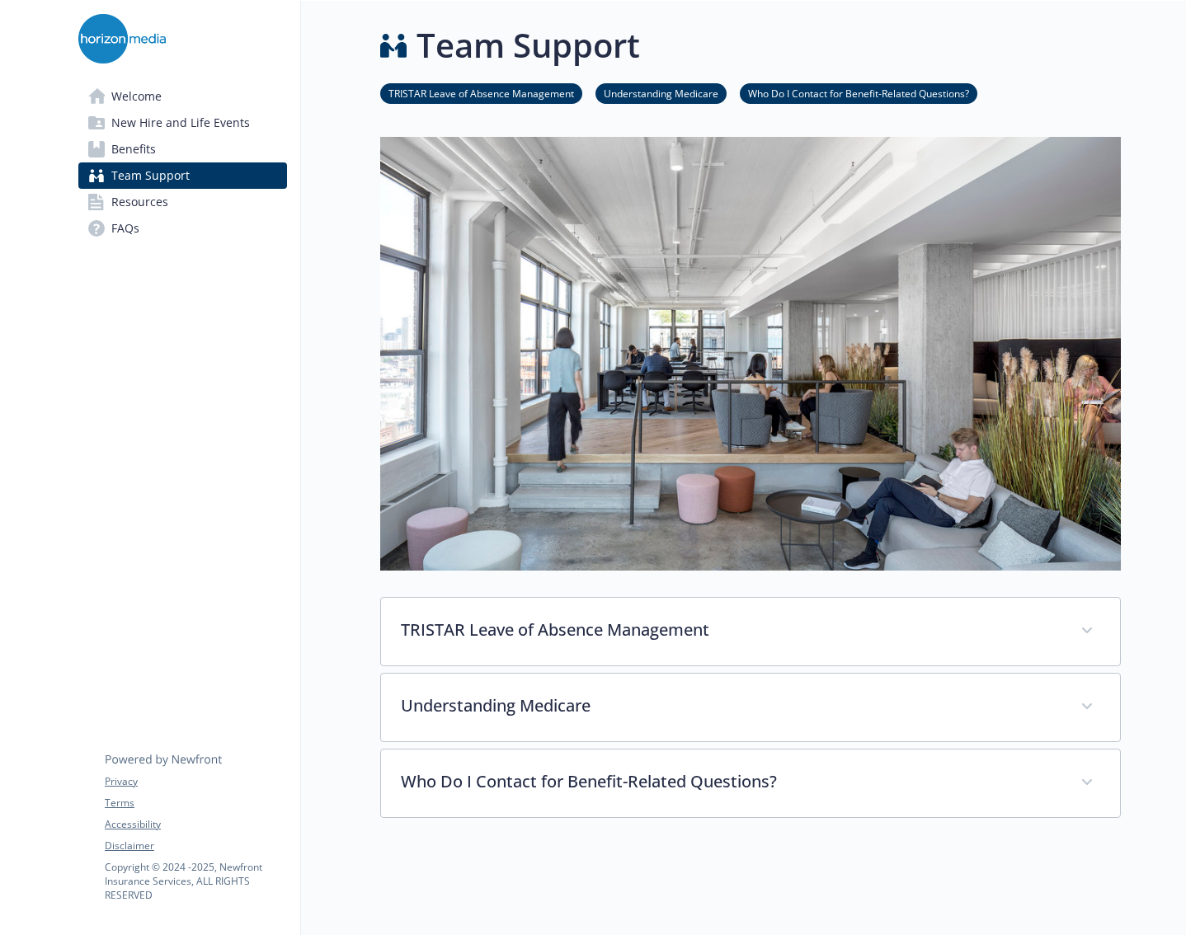
click at [195, 196] on link "Resources" at bounding box center [182, 202] width 209 height 26
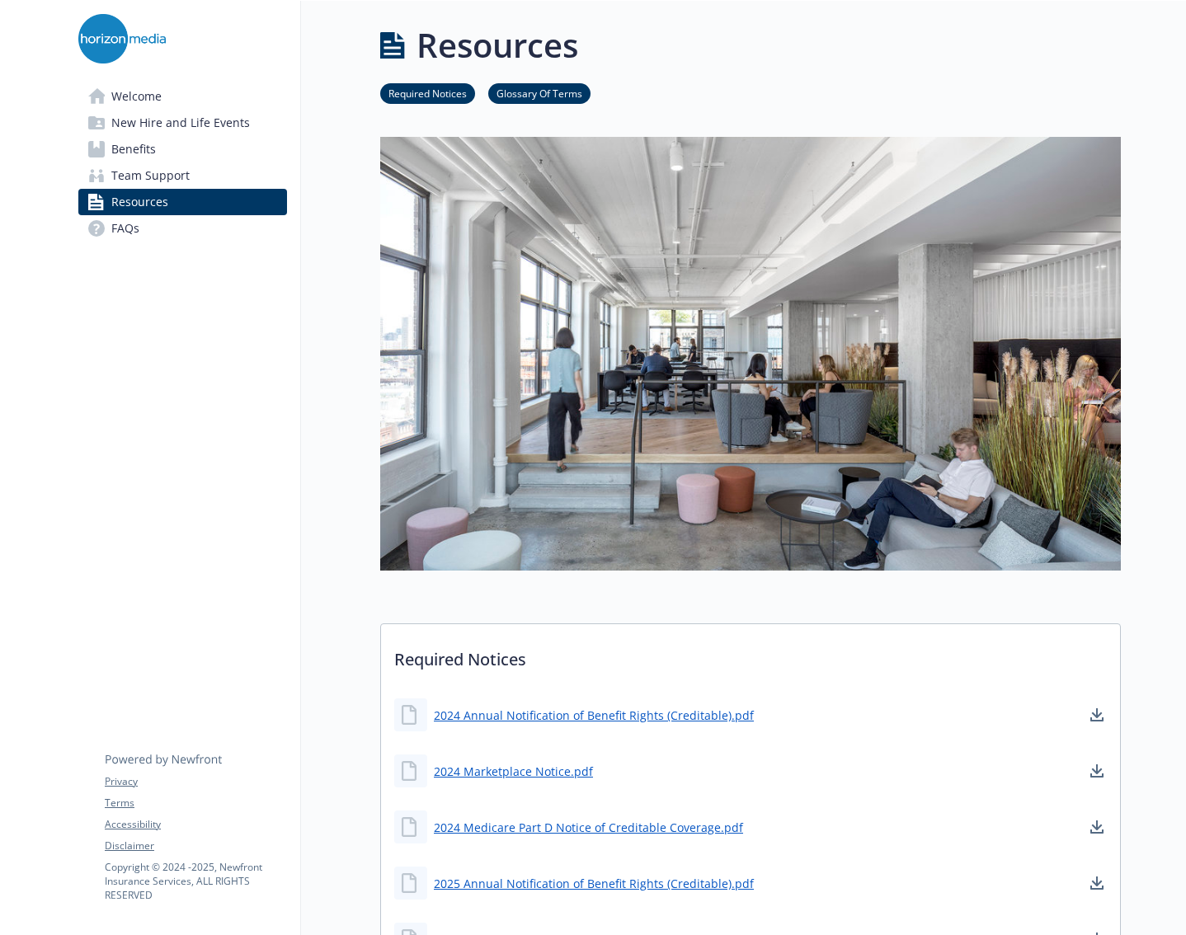
click at [200, 225] on link "FAQs" at bounding box center [182, 228] width 209 height 26
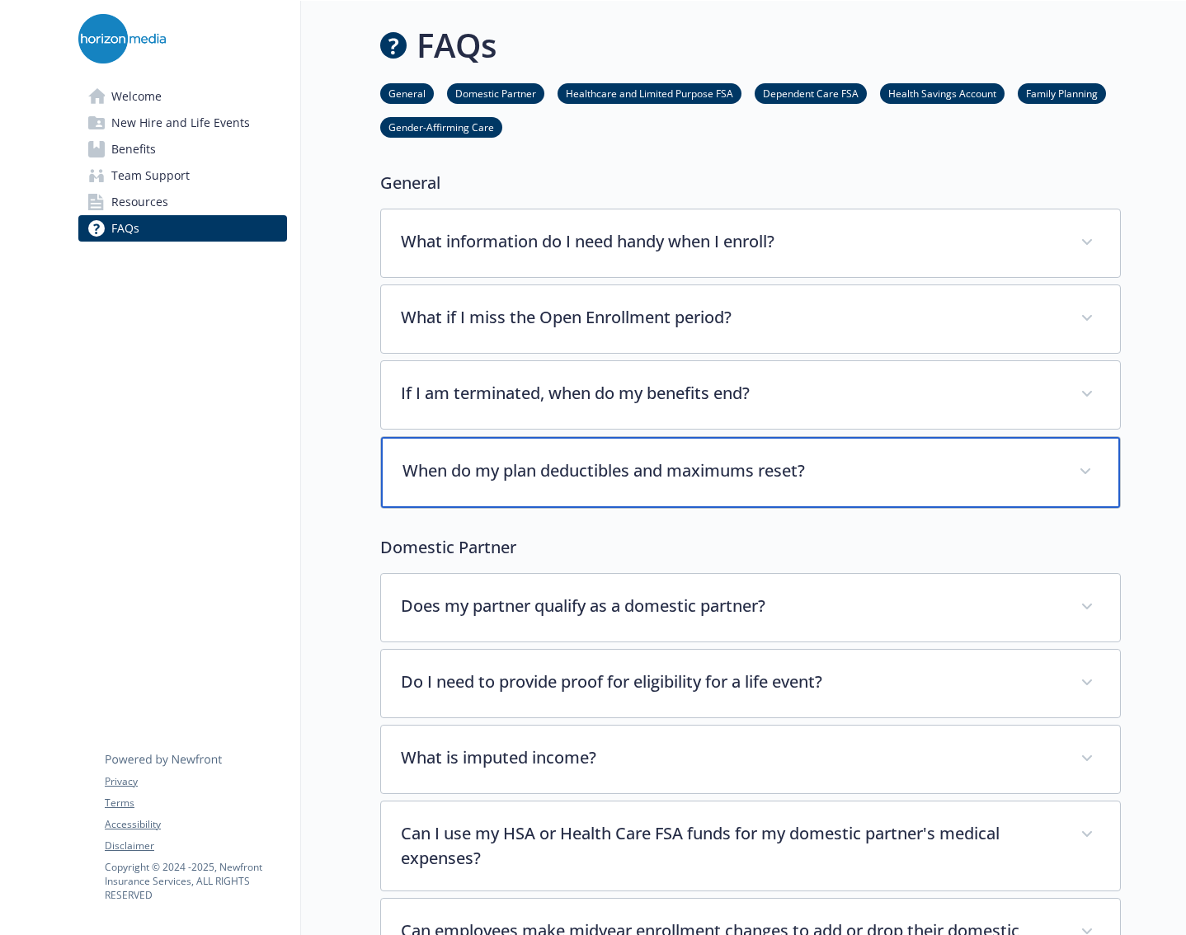
click at [839, 437] on div "When do my plan deductibles and maximums reset?" at bounding box center [750, 472] width 739 height 71
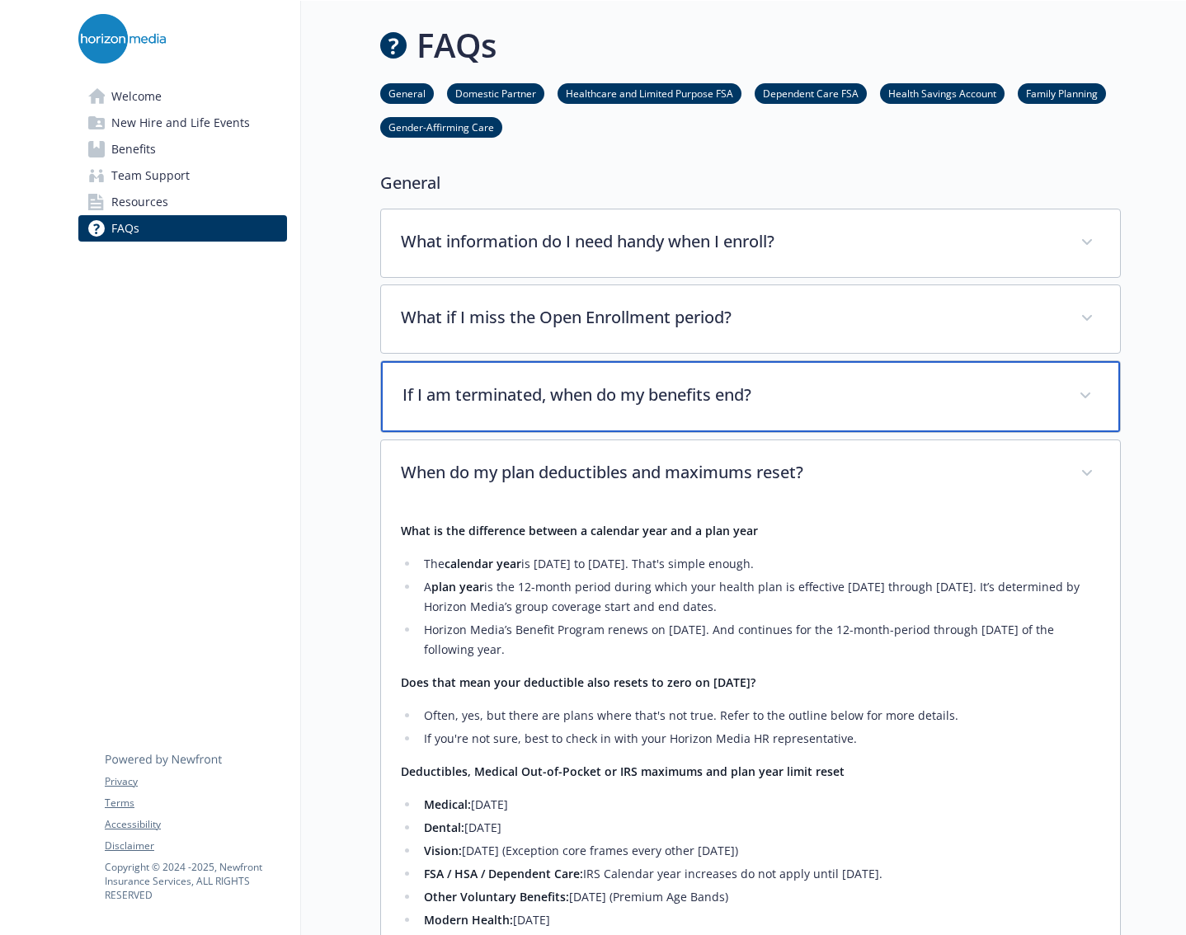
click at [856, 413] on div "If I am terminated, when do my benefits end?" at bounding box center [750, 396] width 739 height 71
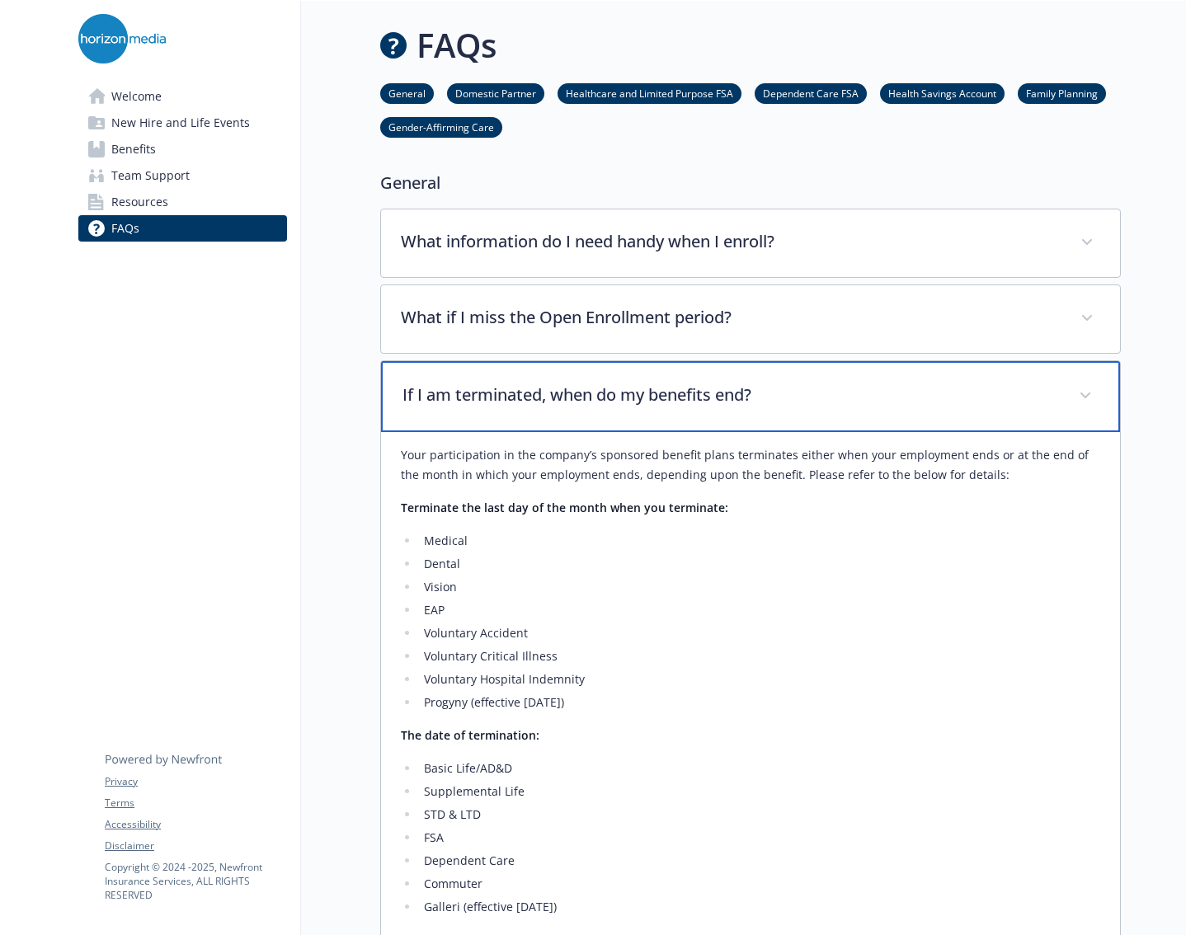
click at [867, 406] on p "If I am terminated, when do my benefits end?" at bounding box center [730, 395] width 656 height 25
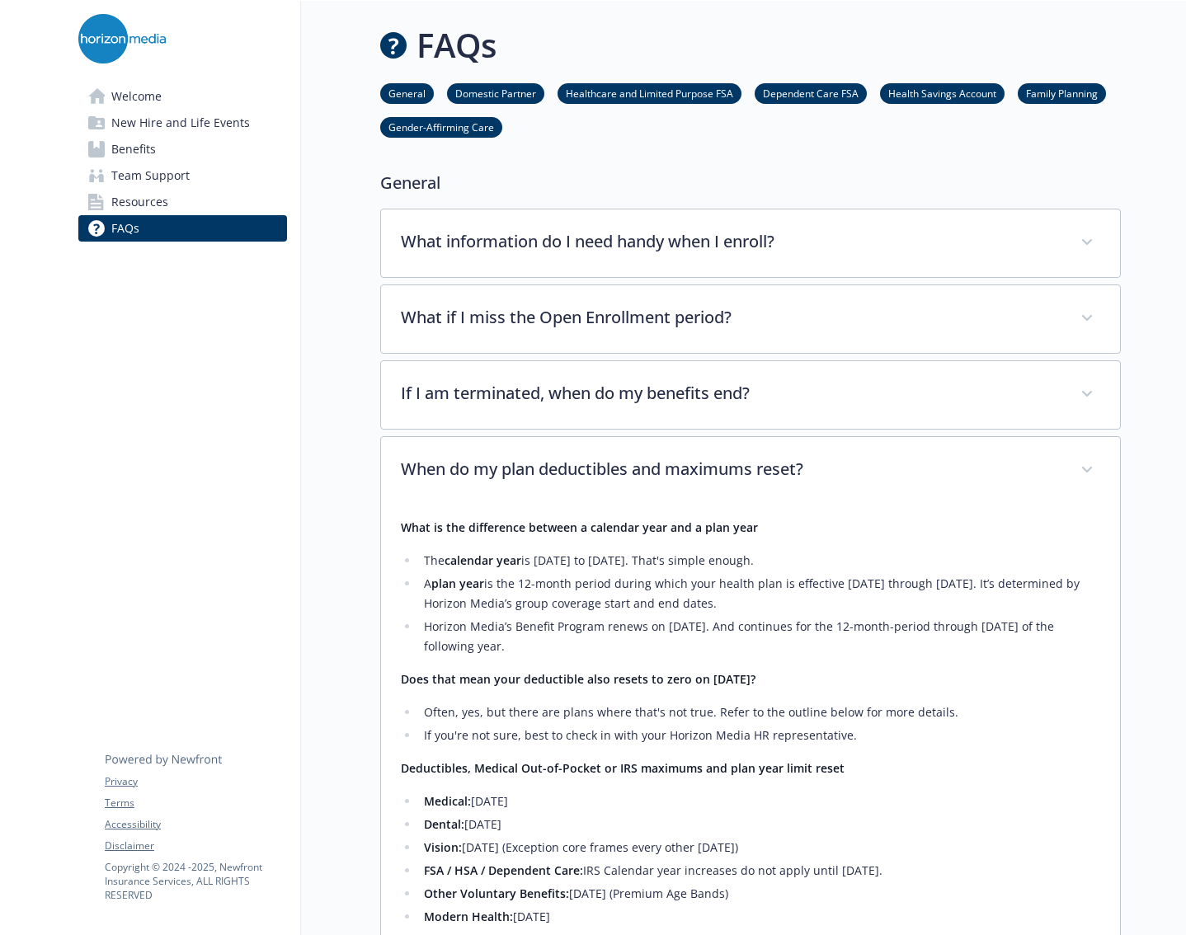
click at [156, 142] on link "Benefits" at bounding box center [182, 149] width 209 height 26
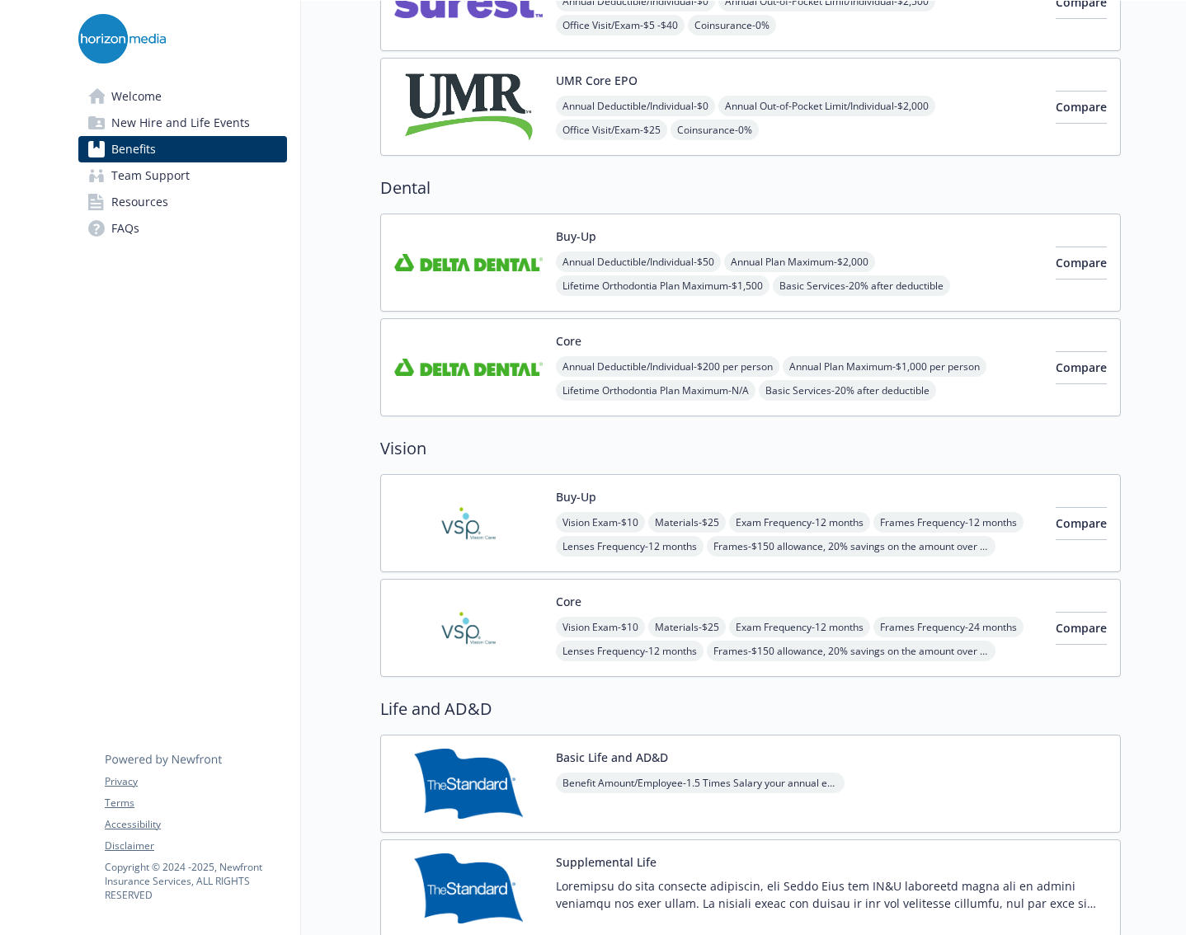
scroll to position [495, 0]
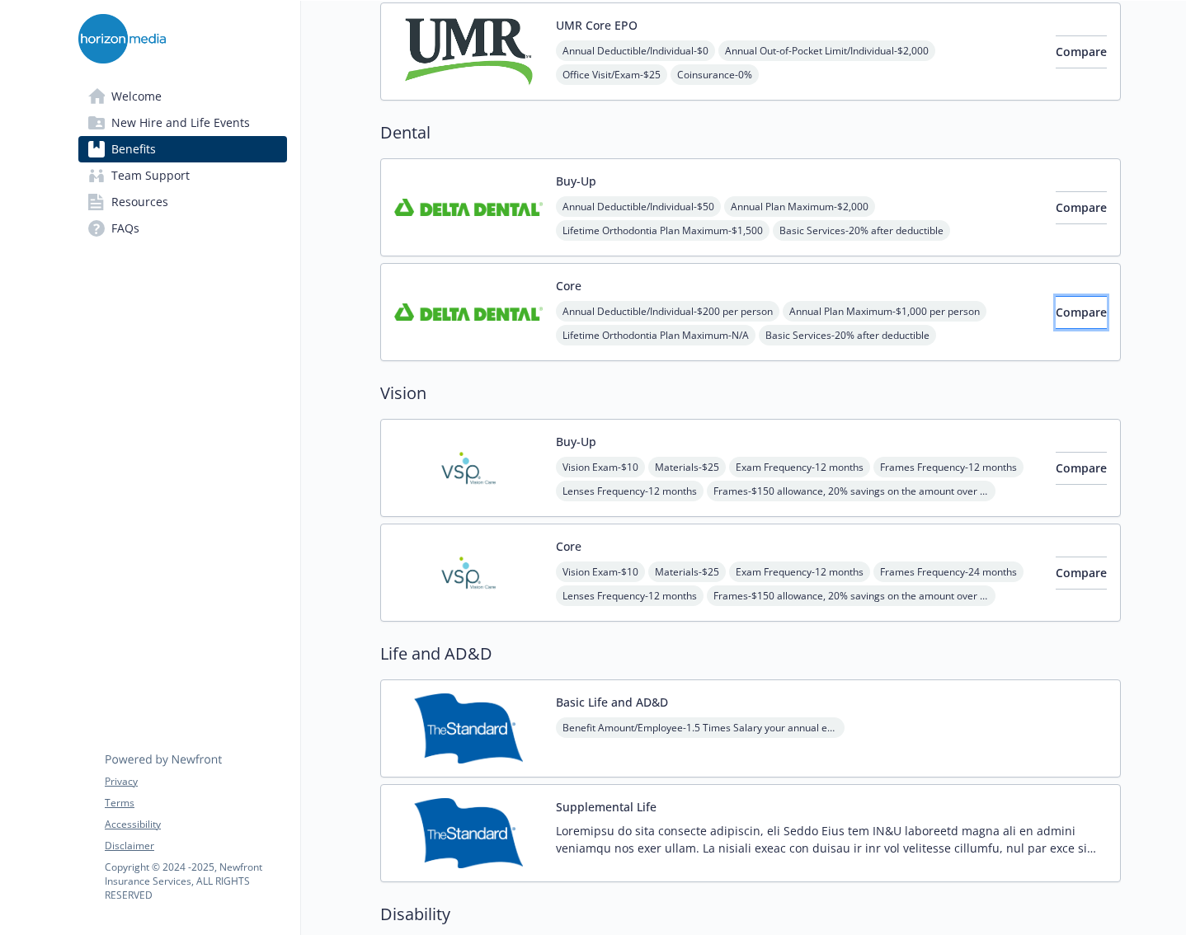
click at [1055, 308] on button "Compare" at bounding box center [1080, 312] width 51 height 33
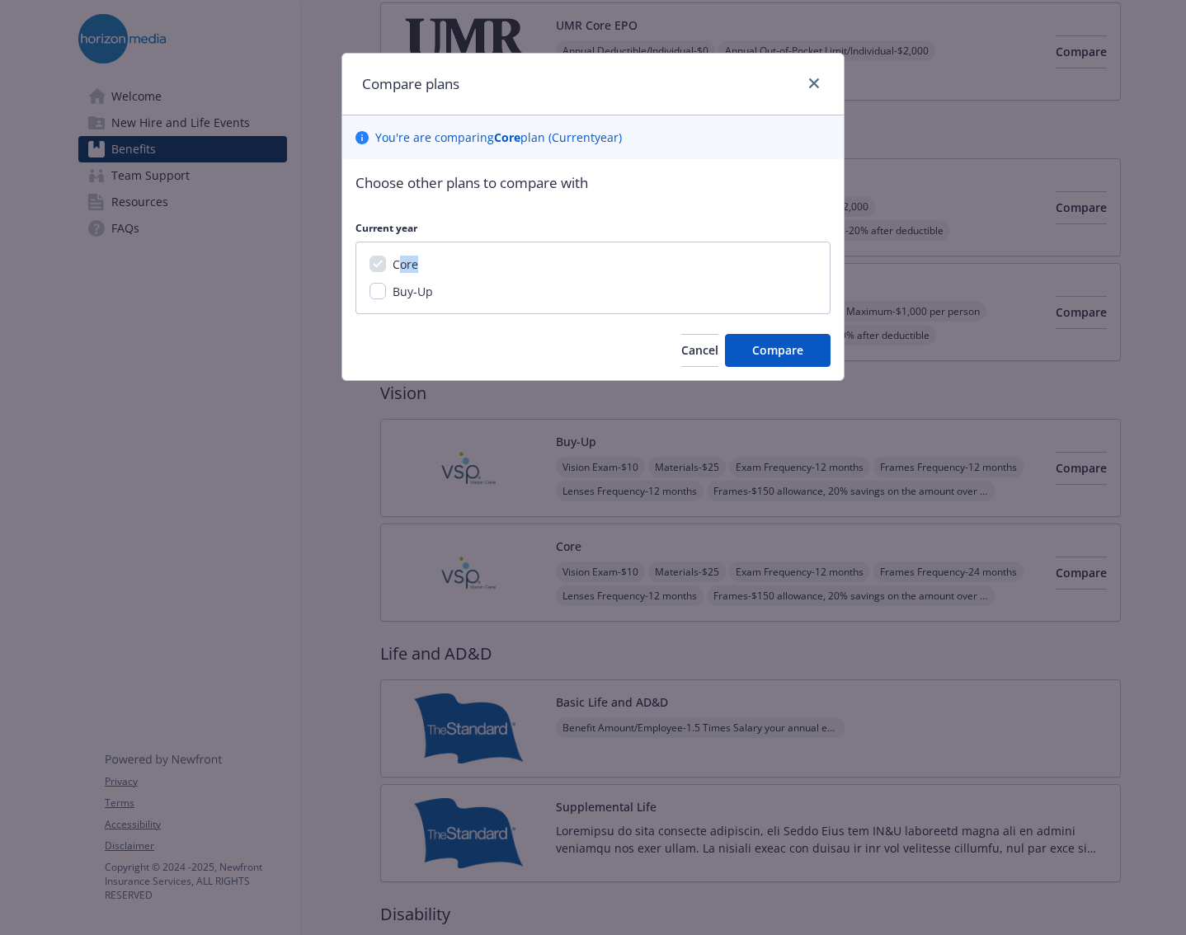
click at [392, 290] on div "Core Buy-Up" at bounding box center [592, 278] width 475 height 73
click at [392, 293] on span "Buy-Up" at bounding box center [412, 292] width 40 height 16
click at [386, 293] on input "Buy-Up" at bounding box center [377, 291] width 16 height 16
checkbox input "true"
click at [805, 354] on button "Compare" at bounding box center [778, 350] width 106 height 33
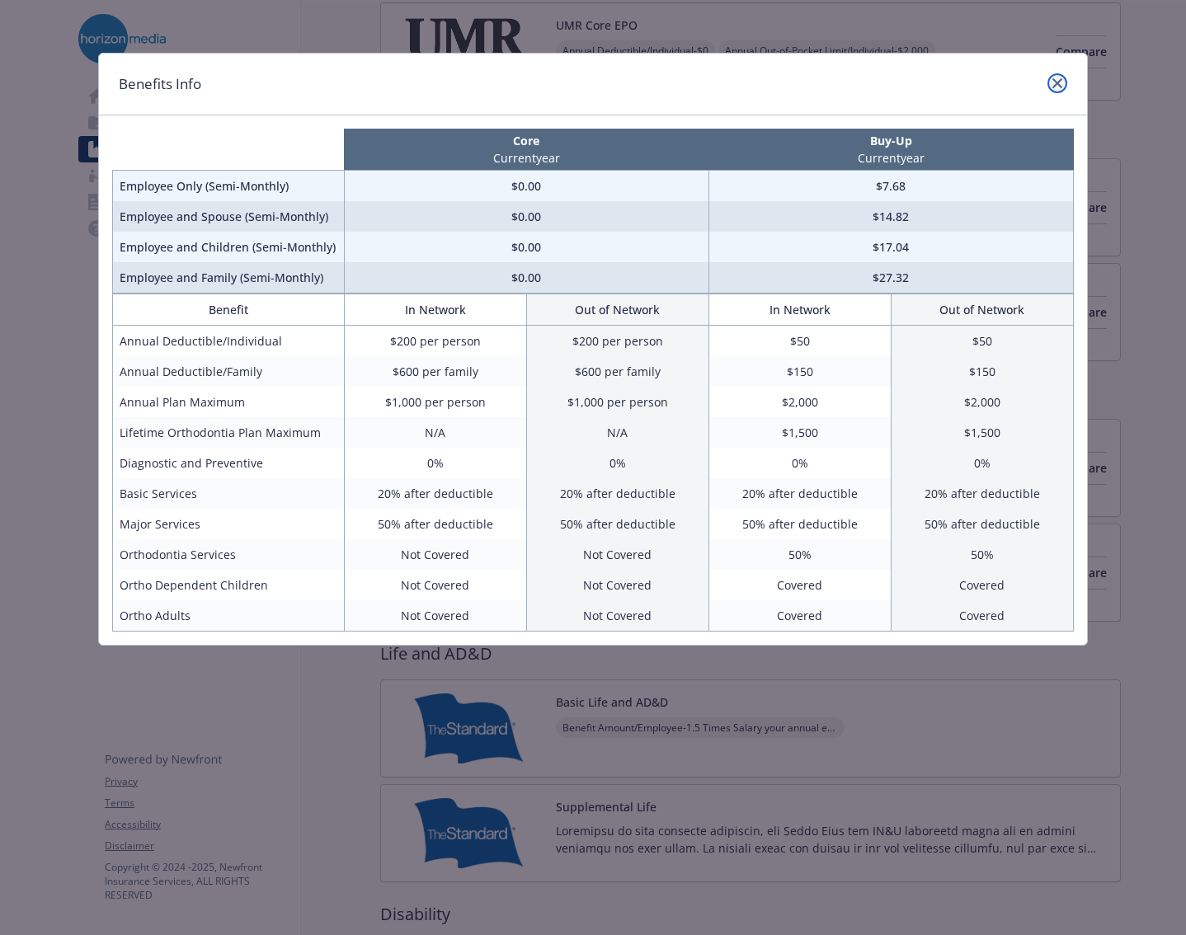
click at [1061, 90] on link "close" at bounding box center [1057, 83] width 20 height 20
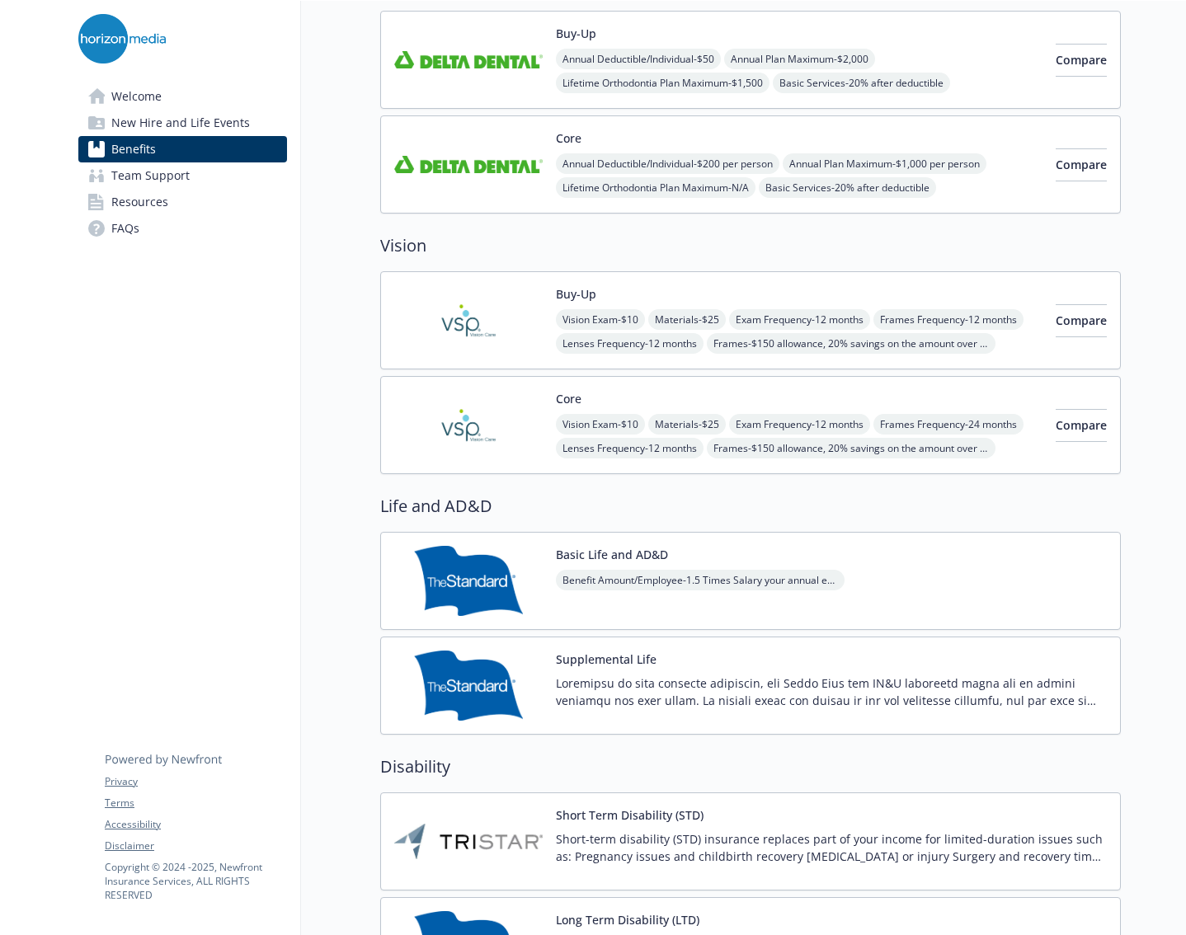
scroll to position [660, 0]
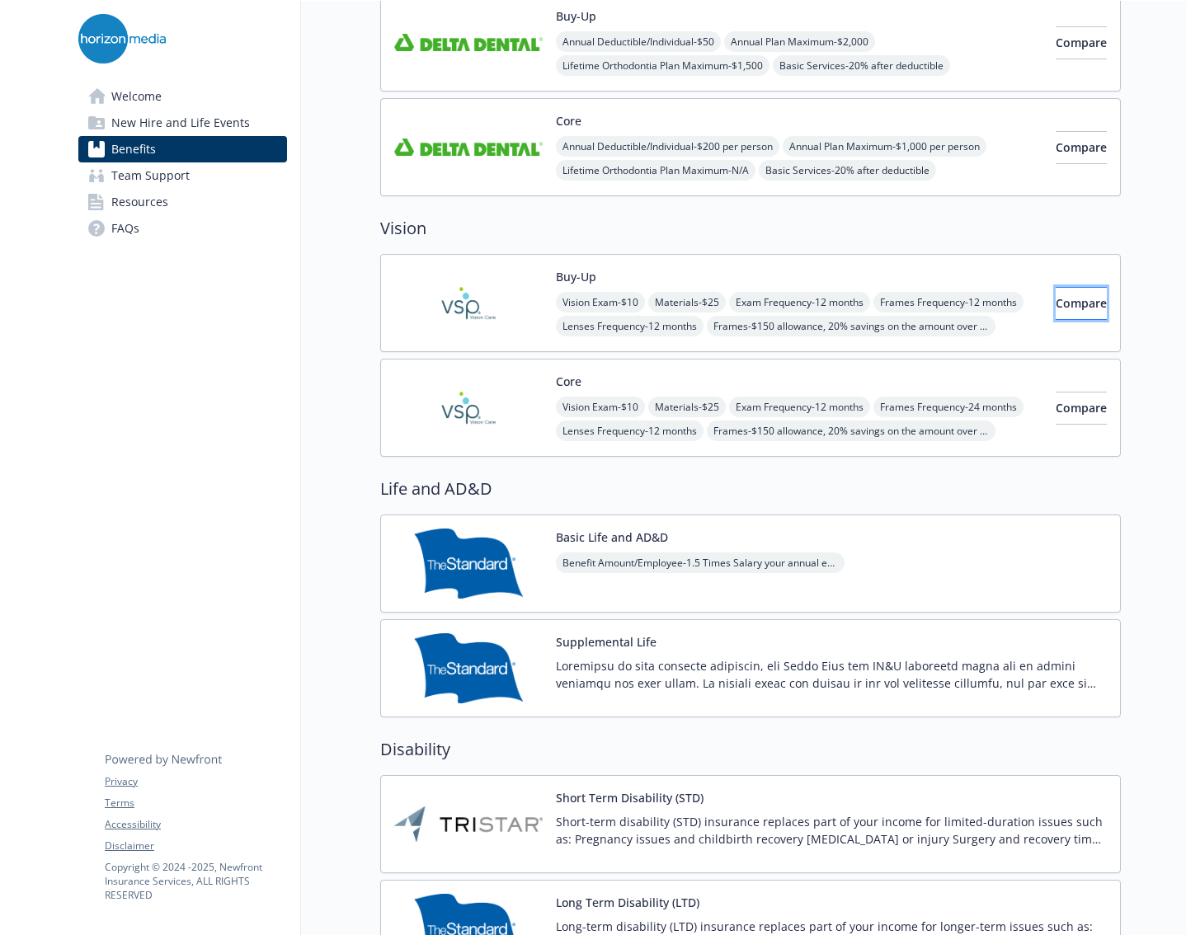
click at [1060, 301] on span "Compare" at bounding box center [1080, 303] width 51 height 16
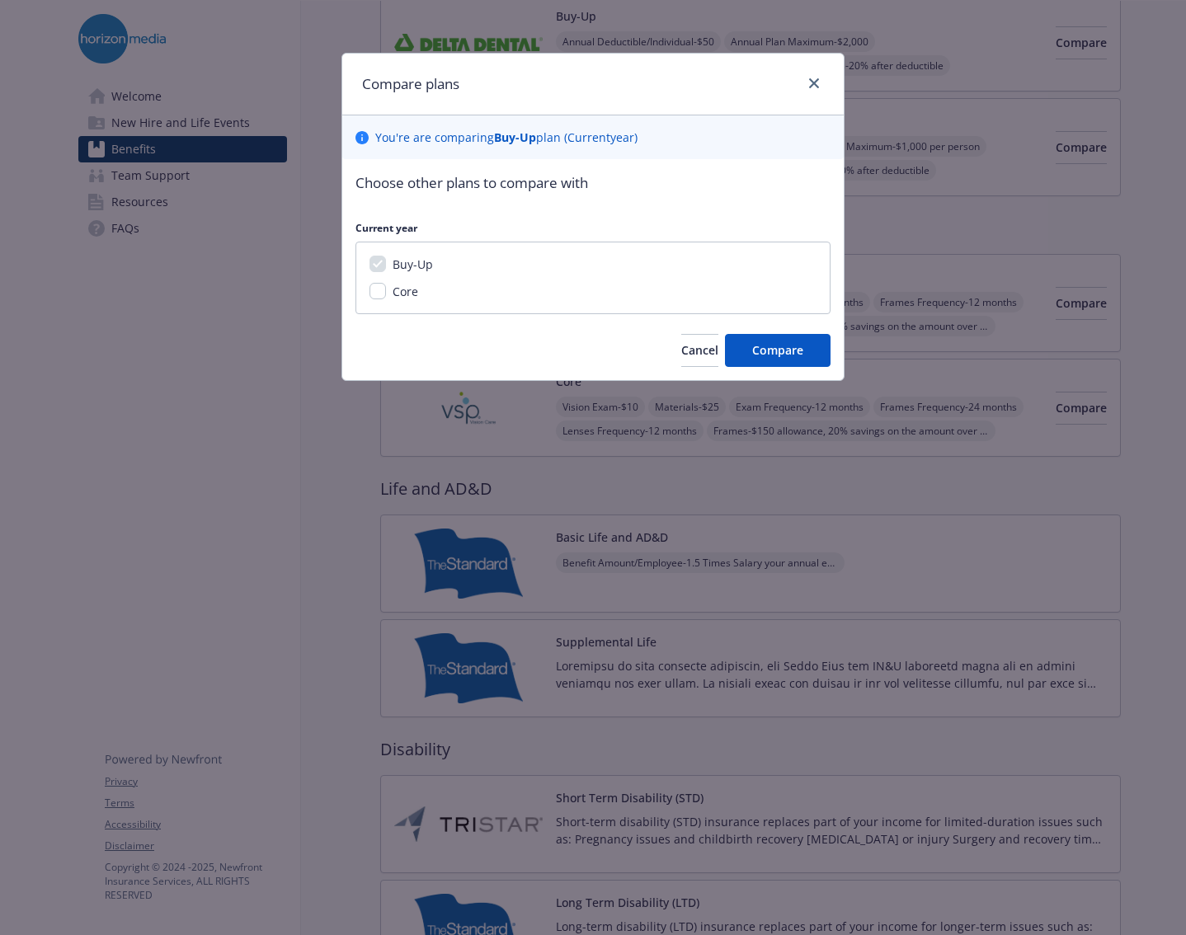
click at [390, 293] on div "Core" at bounding box center [403, 291] width 35 height 17
click at [378, 296] on input "Core" at bounding box center [377, 291] width 16 height 16
checkbox input "true"
click at [802, 334] on button "Compare" at bounding box center [778, 350] width 106 height 33
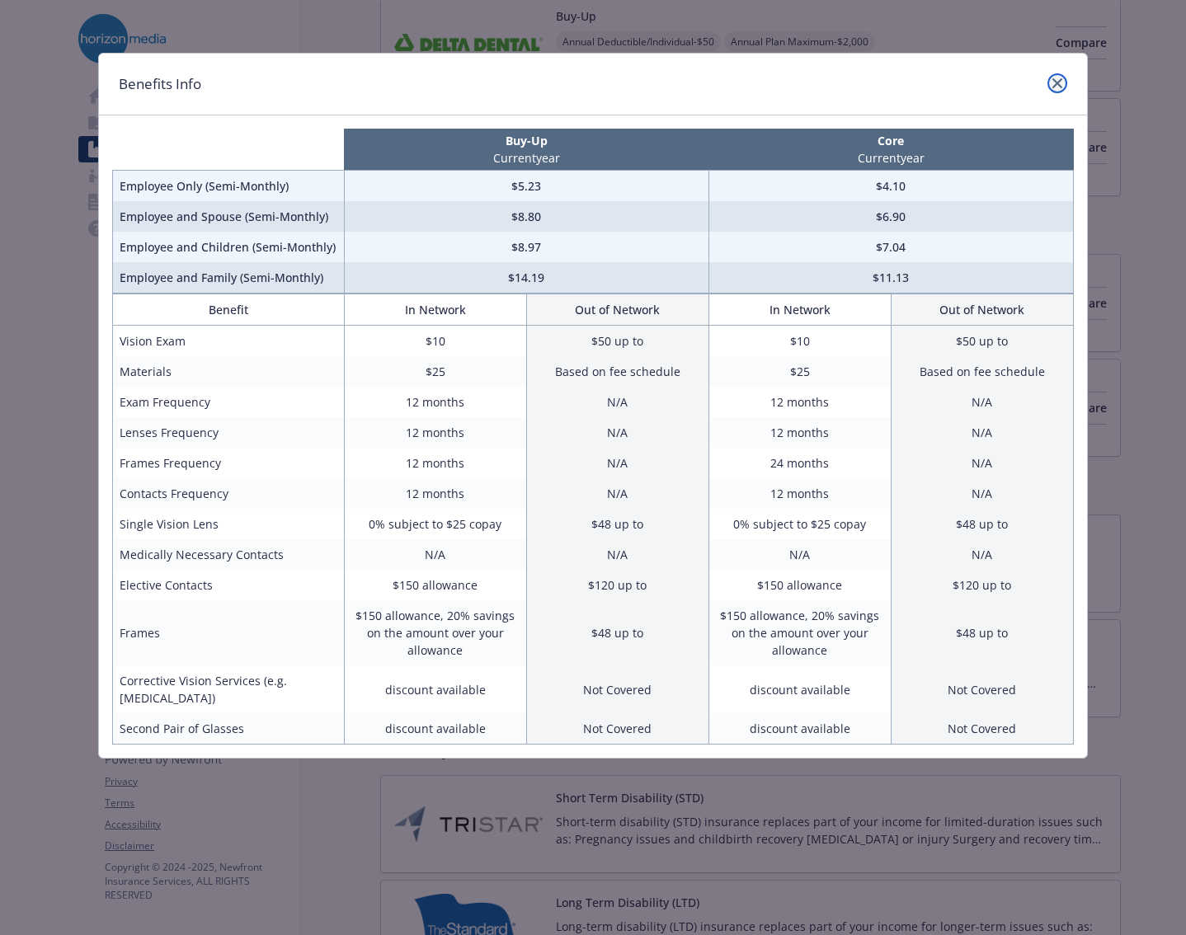
click at [1057, 76] on link "close" at bounding box center [1057, 83] width 20 height 20
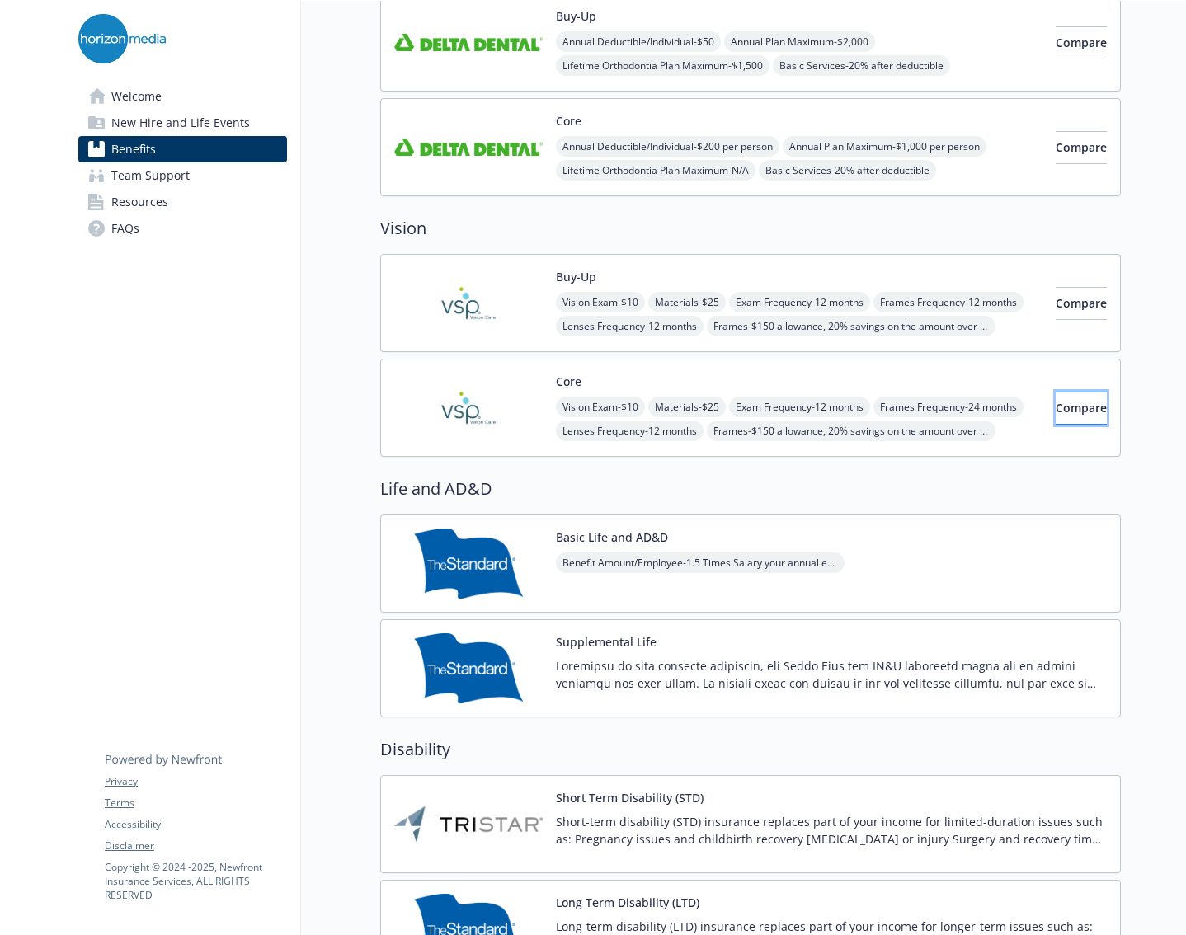
click at [1055, 404] on span "Compare" at bounding box center [1080, 408] width 51 height 16
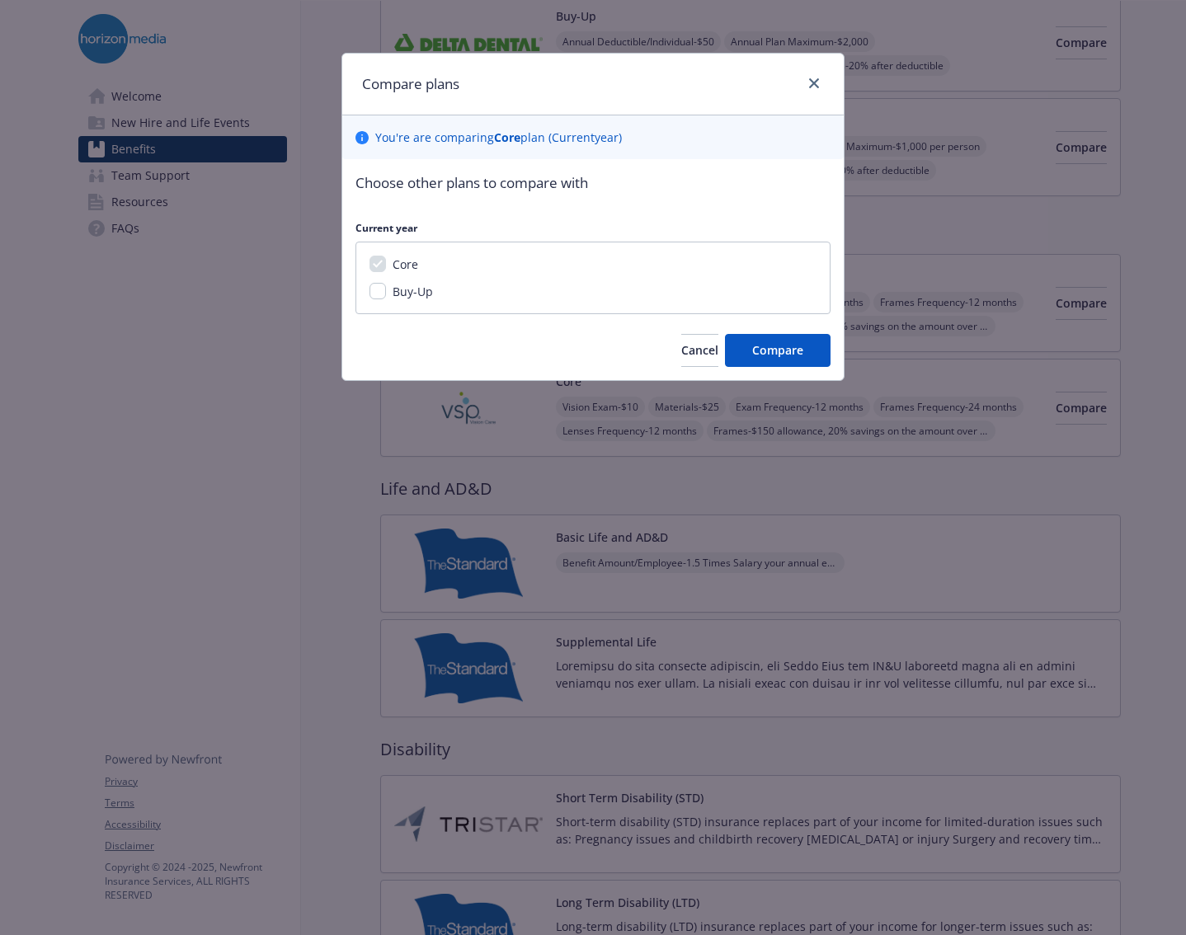
click at [807, 90] on div at bounding box center [810, 83] width 26 height 21
click at [817, 78] on icon "close" at bounding box center [814, 83] width 10 height 10
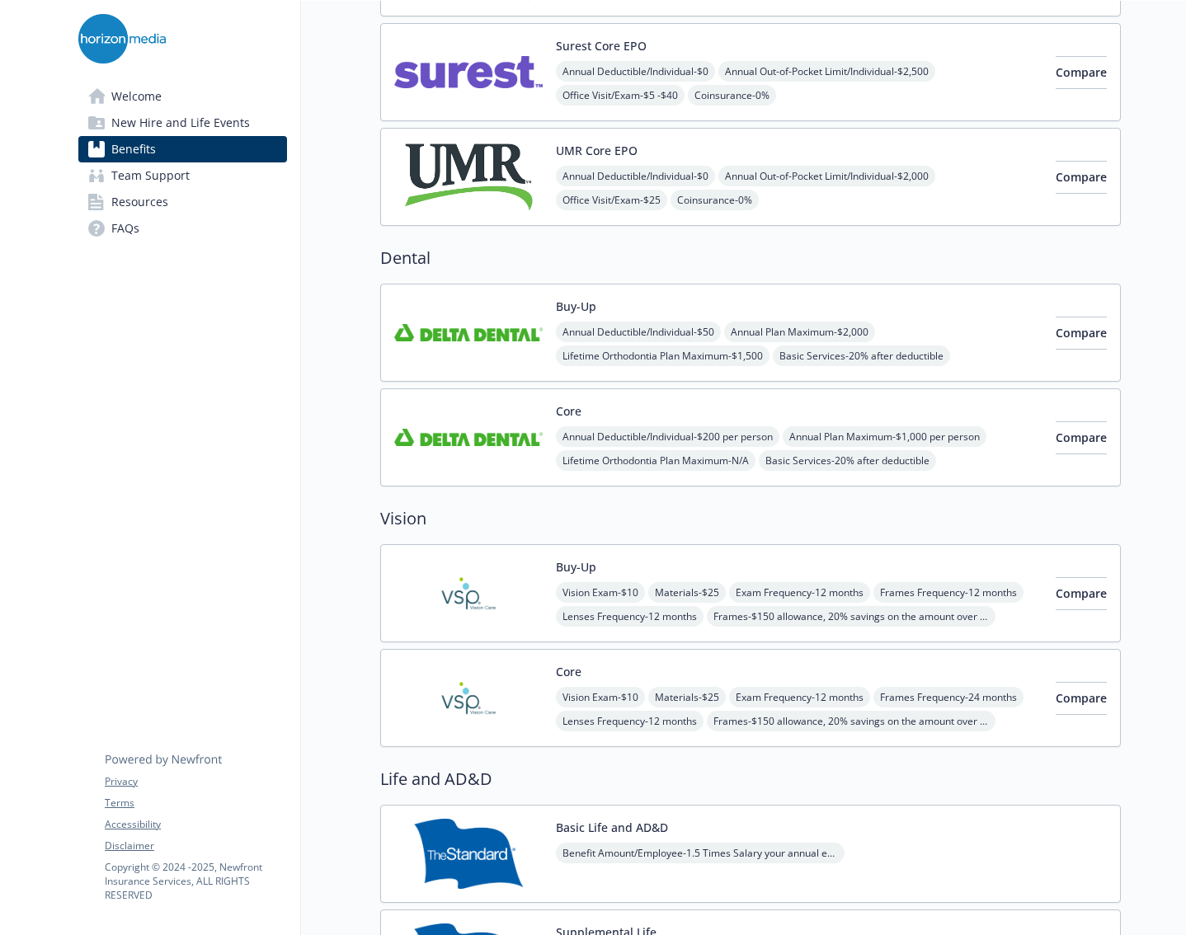
scroll to position [330, 0]
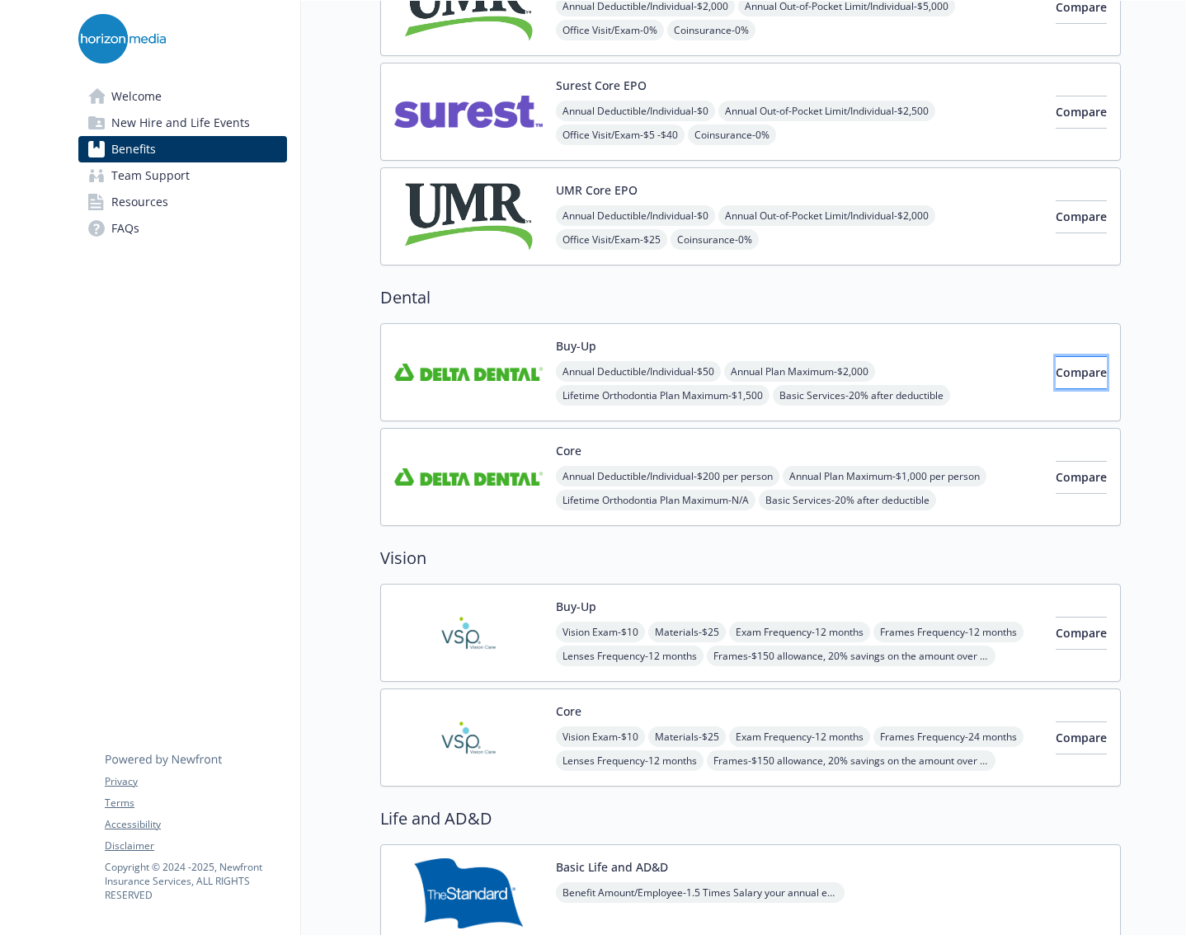
click at [1065, 375] on span "Compare" at bounding box center [1080, 372] width 51 height 16
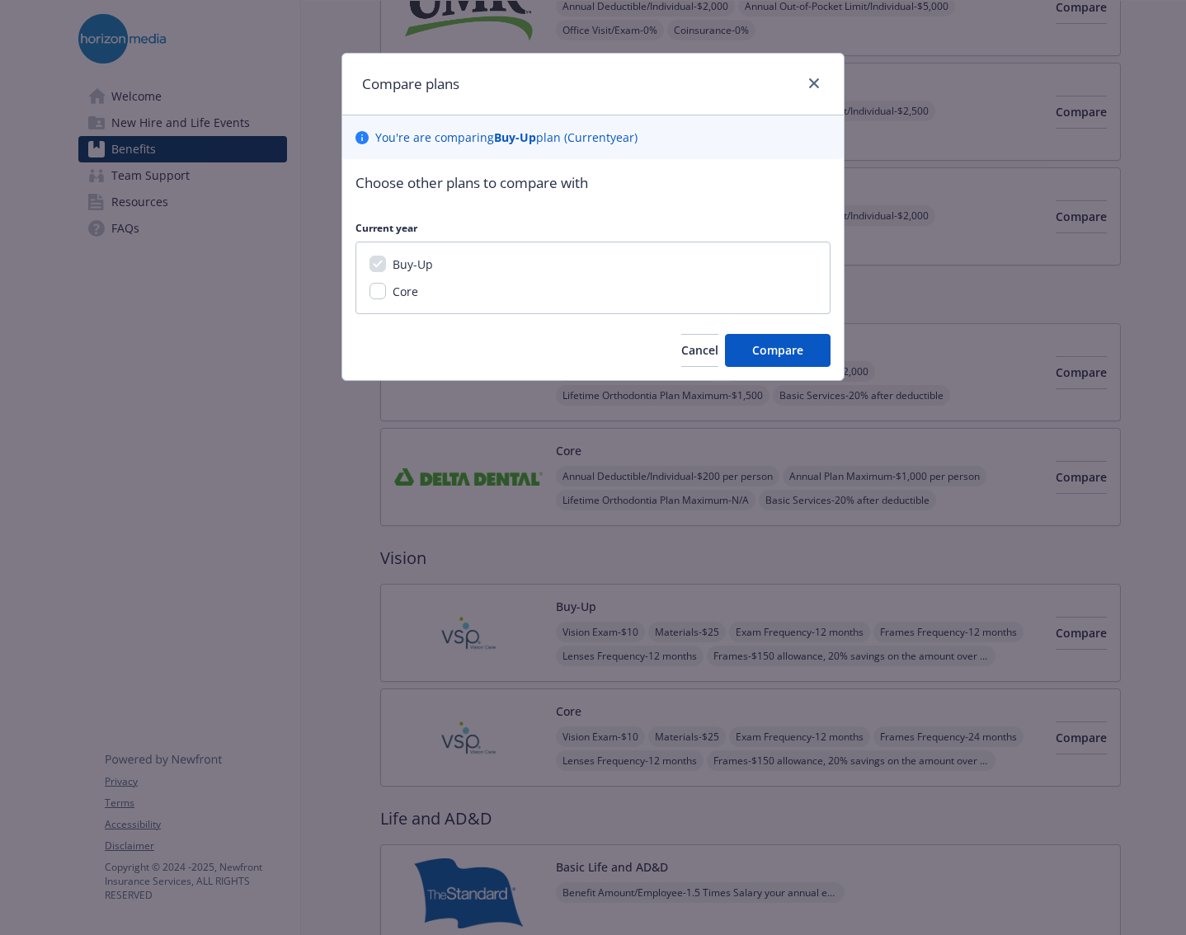
drag, startPoint x: 399, startPoint y: 298, endPoint x: 534, endPoint y: 303, distance: 135.3
click at [398, 298] on span "Core" at bounding box center [405, 292] width 26 height 16
click at [386, 298] on input "Core" at bounding box center [377, 291] width 16 height 16
checkbox input "true"
click at [792, 357] on span "Compare" at bounding box center [777, 350] width 51 height 16
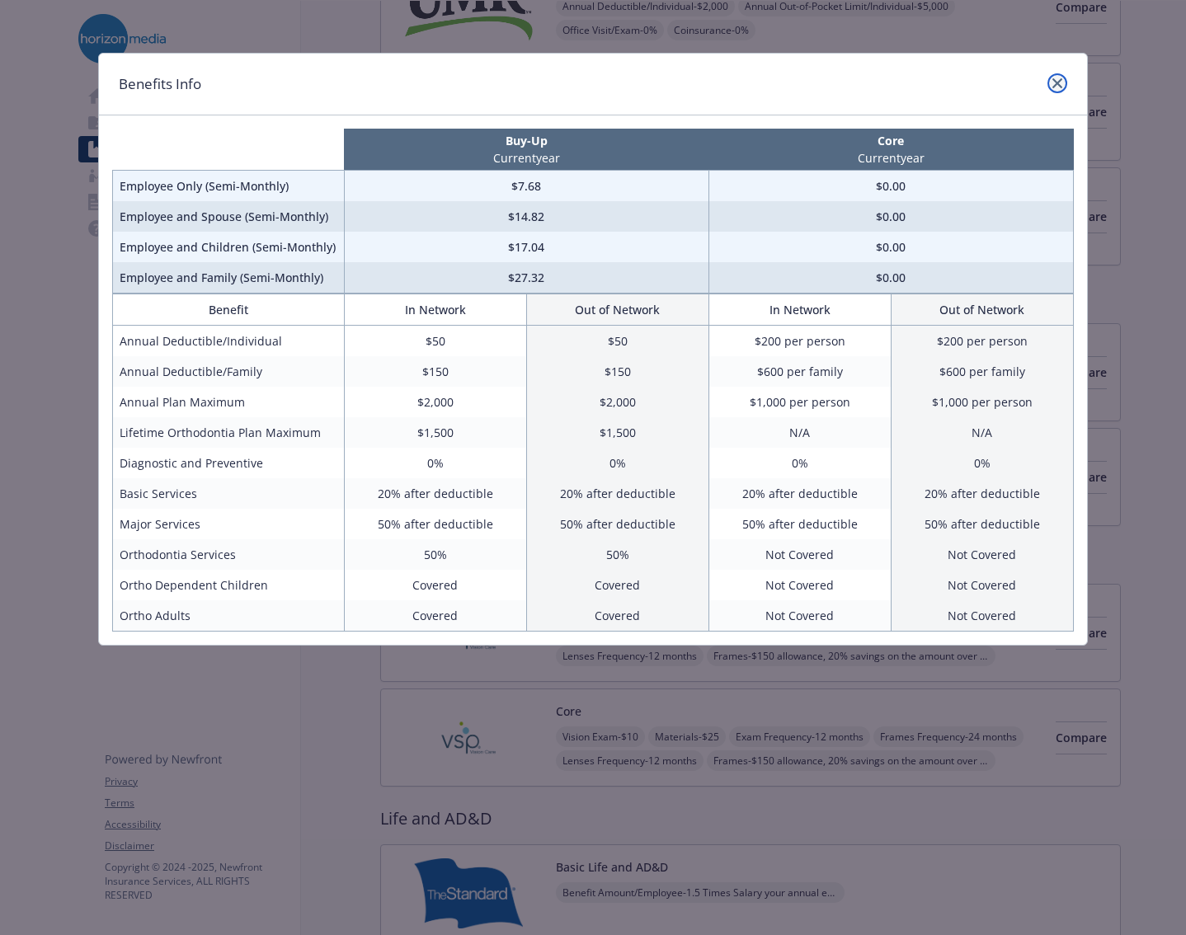
click at [1058, 80] on icon "close" at bounding box center [1057, 83] width 10 height 10
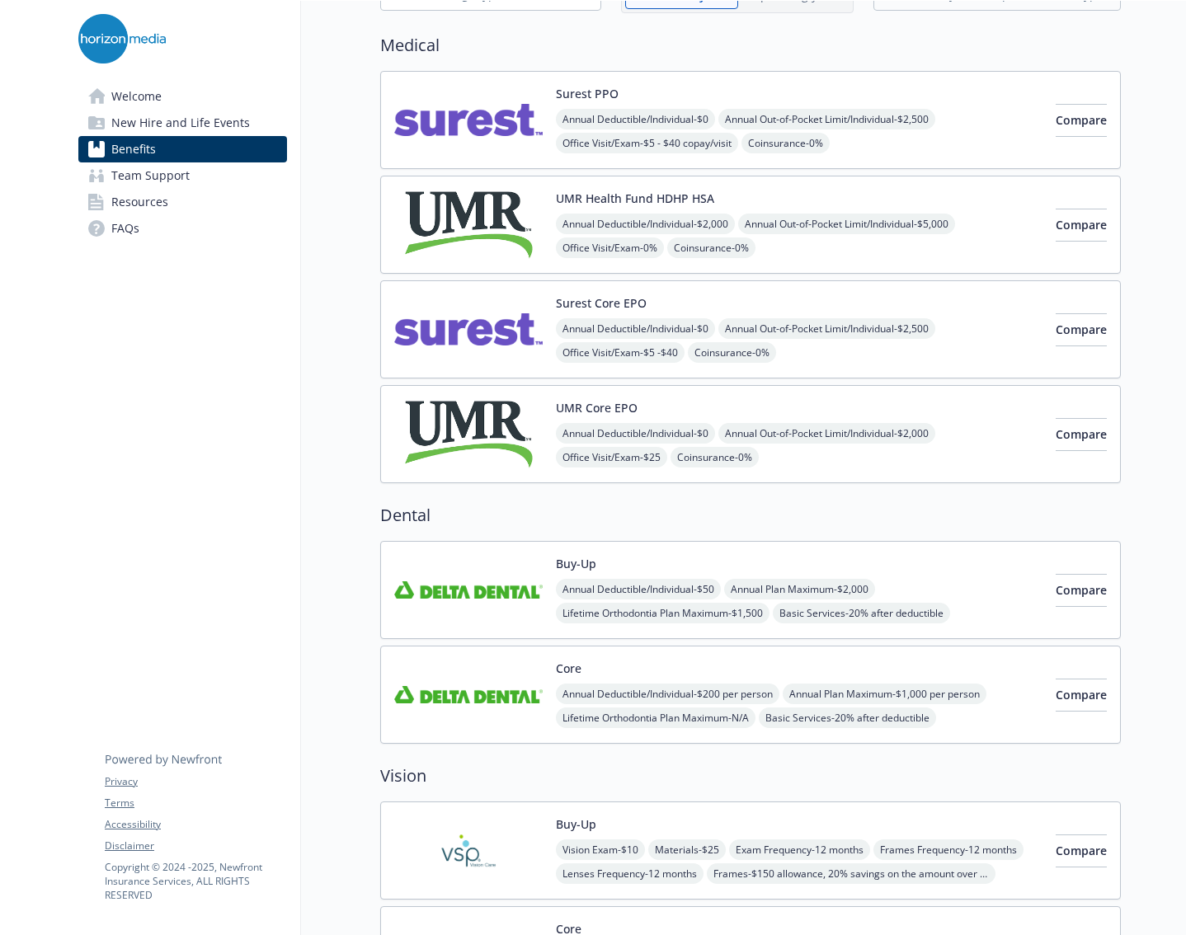
scroll to position [82, 0]
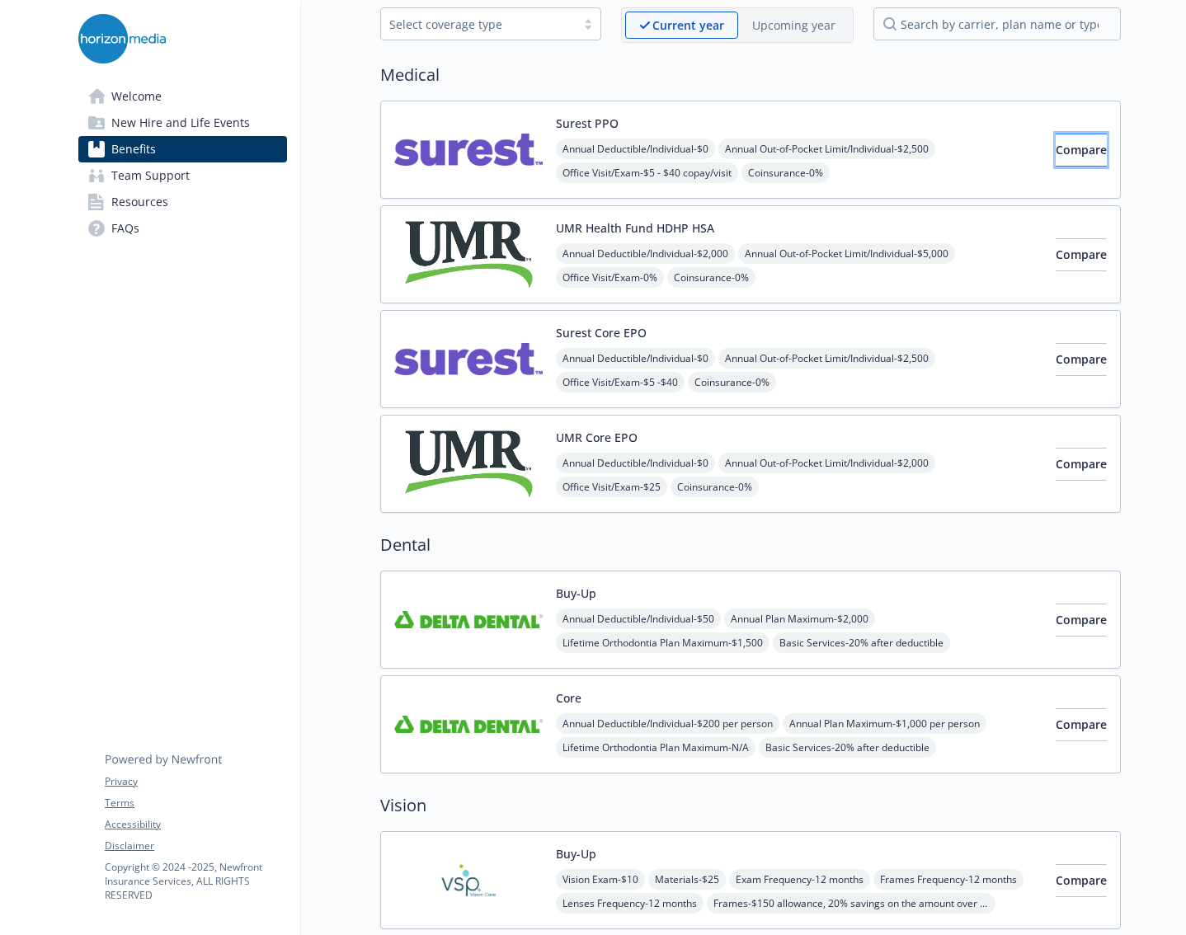
click at [1055, 155] on span "Compare" at bounding box center [1080, 150] width 51 height 16
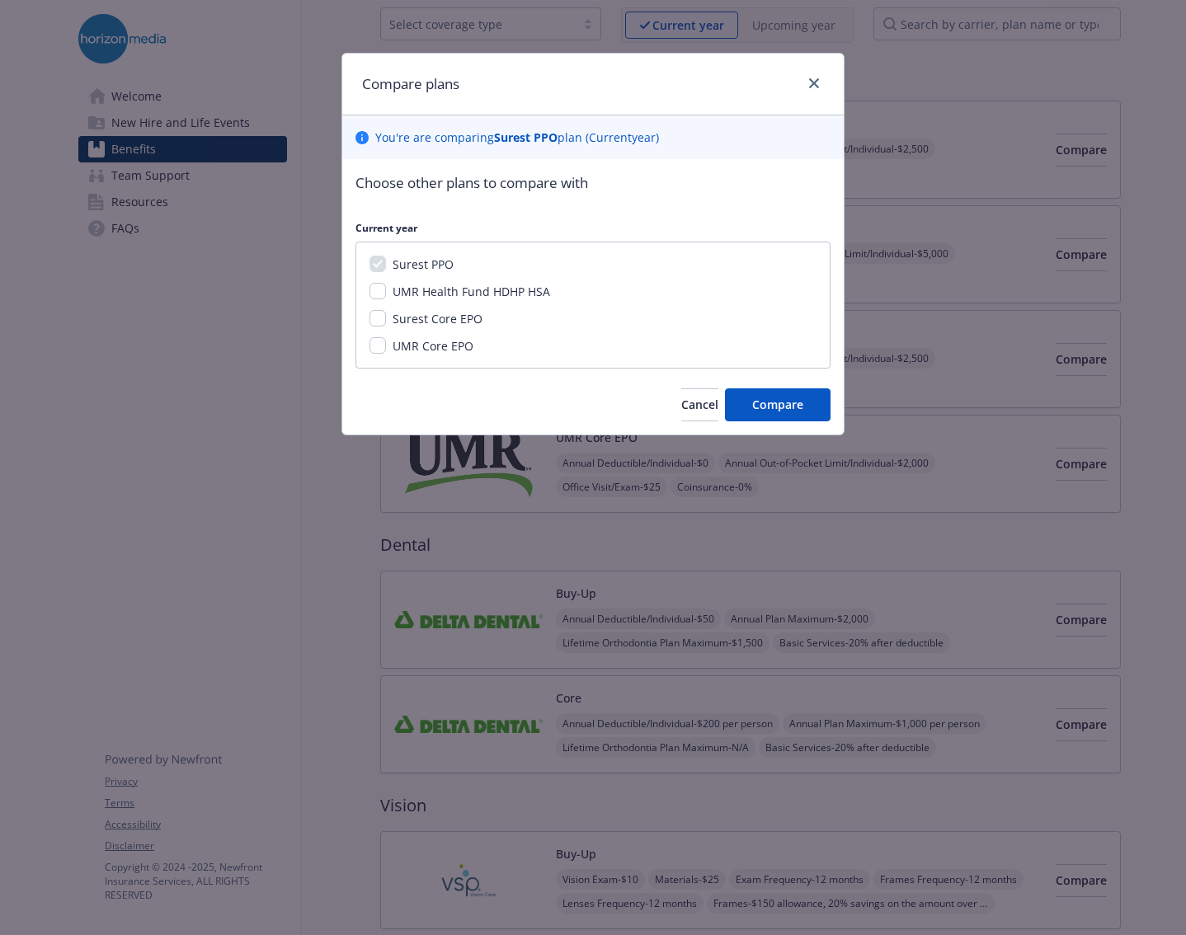
click at [428, 320] on span "Surest Core EPO" at bounding box center [437, 319] width 90 height 16
click at [386, 320] on input "Surest Core EPO" at bounding box center [377, 318] width 16 height 16
checkbox input "true"
click at [423, 346] on span "UMR Core EPO" at bounding box center [432, 346] width 81 height 16
click at [386, 346] on input "UMR Core EPO" at bounding box center [377, 345] width 16 height 16
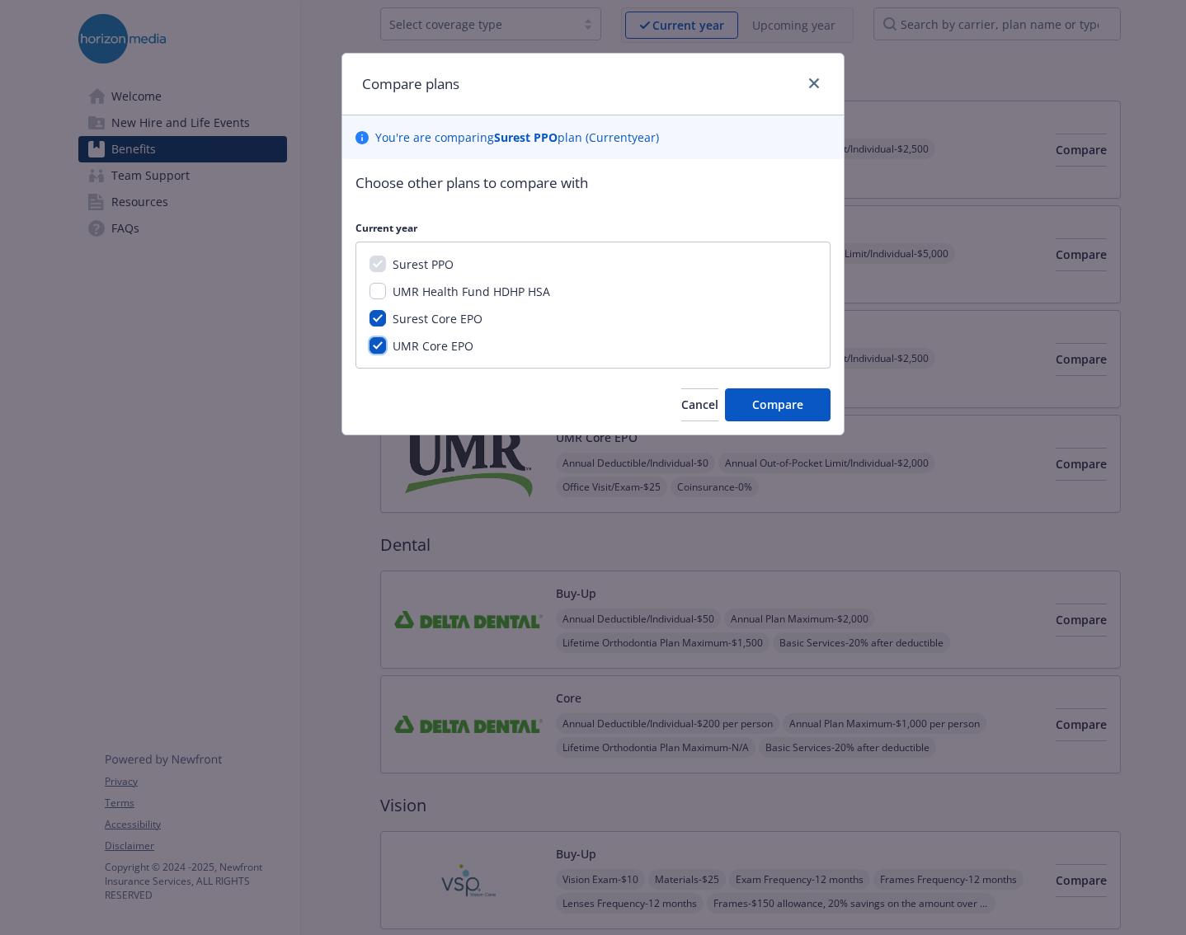
checkbox input "true"
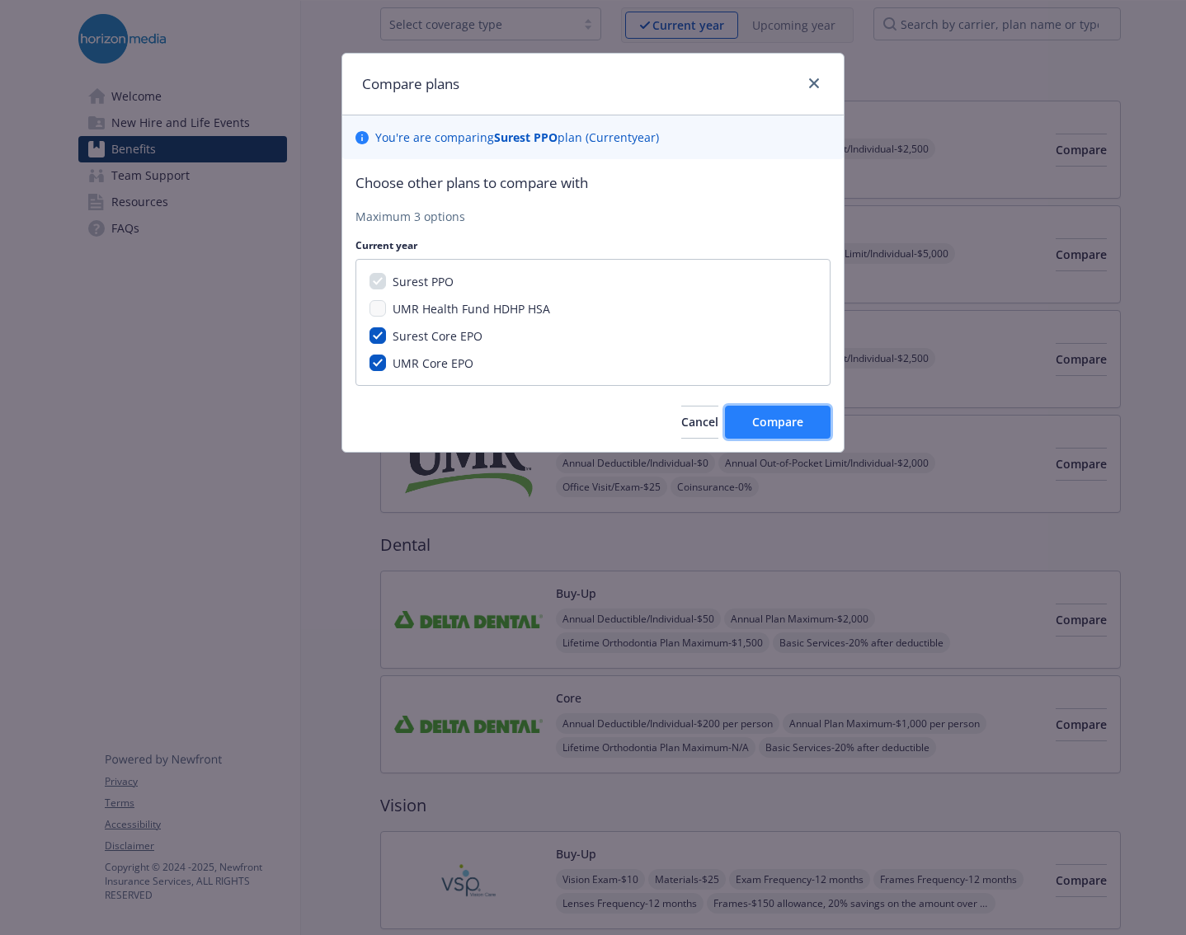
click at [786, 435] on button "Compare" at bounding box center [778, 422] width 106 height 33
